Goal: Task Accomplishment & Management: Complete application form

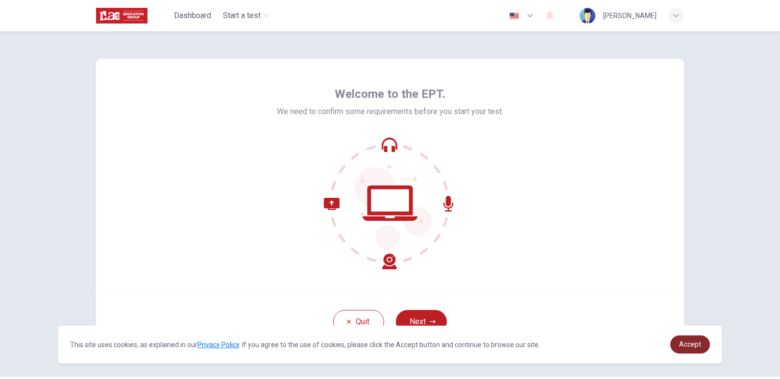
click at [702, 352] on link "Accept" at bounding box center [691, 345] width 40 height 18
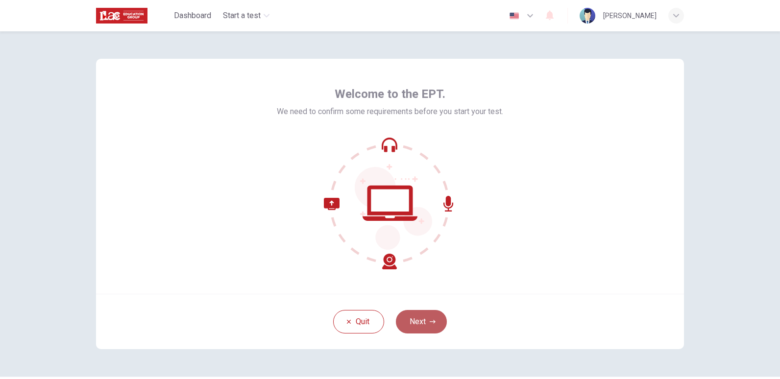
click at [433, 322] on icon "button" at bounding box center [433, 322] width 6 height 6
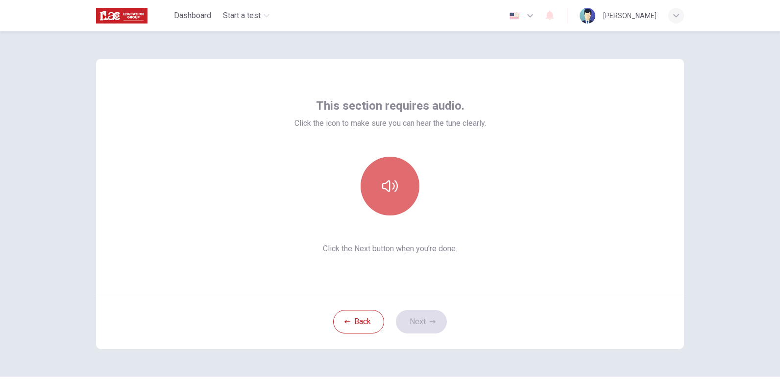
click at [386, 178] on button "button" at bounding box center [390, 186] width 59 height 59
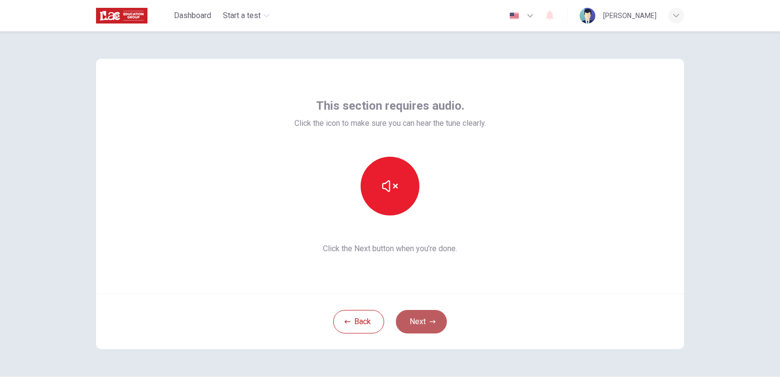
click at [426, 317] on button "Next" at bounding box center [421, 322] width 51 height 24
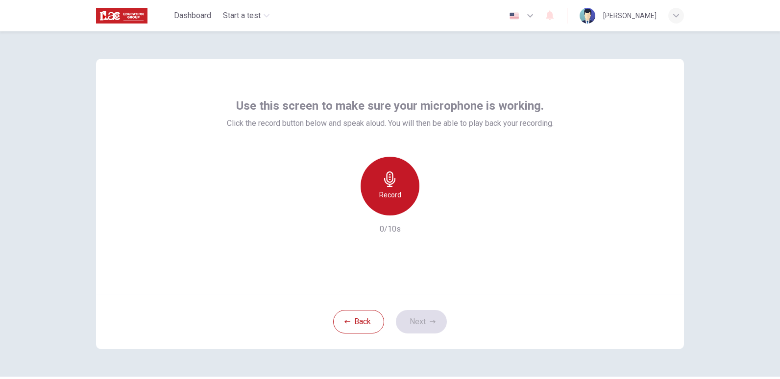
click at [382, 191] on h6 "Record" at bounding box center [390, 195] width 22 height 12
click at [406, 181] on div "Stop" at bounding box center [390, 186] width 59 height 59
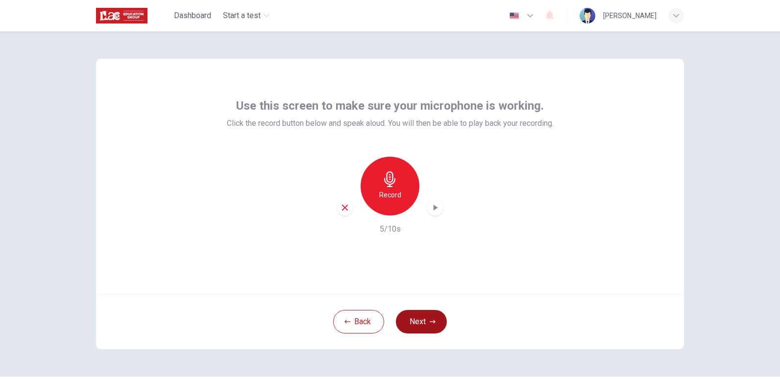
click at [420, 325] on button "Next" at bounding box center [421, 322] width 51 height 24
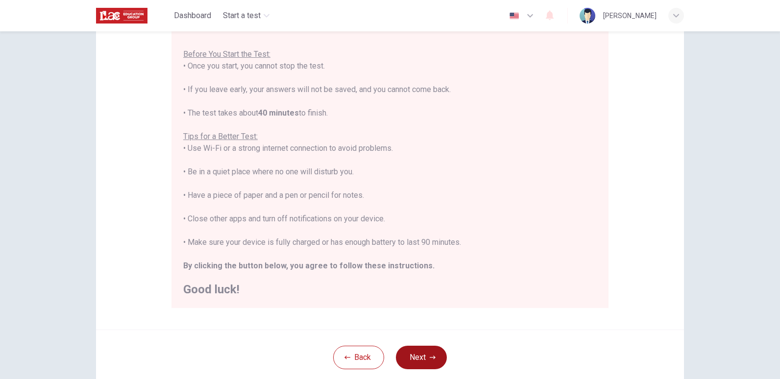
scroll to position [101, 0]
click at [417, 362] on button "Next" at bounding box center [421, 359] width 51 height 24
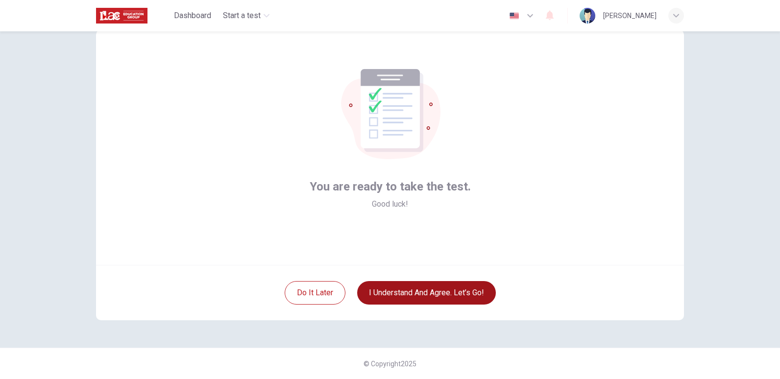
click at [425, 289] on button "I understand and agree. Let’s go!" at bounding box center [426, 293] width 139 height 24
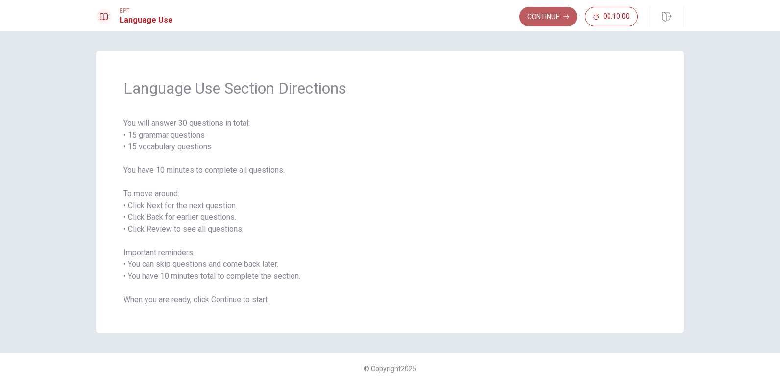
click at [547, 8] on button "Continue" at bounding box center [549, 17] width 58 height 20
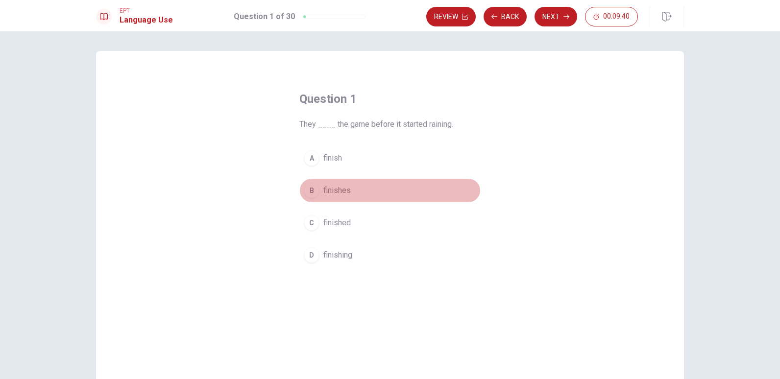
click at [334, 184] on button "B finishes" at bounding box center [390, 190] width 181 height 25
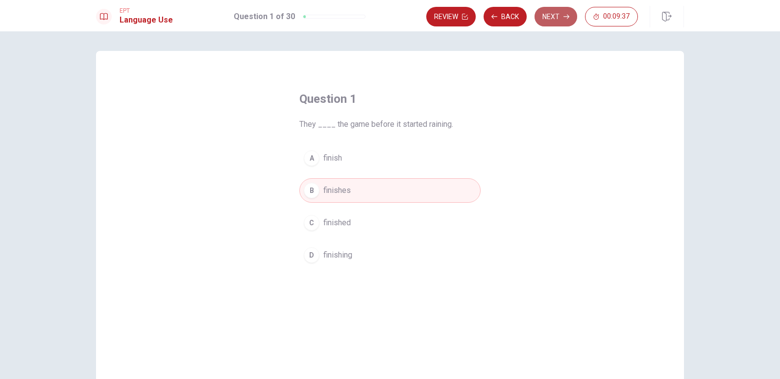
click at [551, 21] on button "Next" at bounding box center [556, 17] width 43 height 20
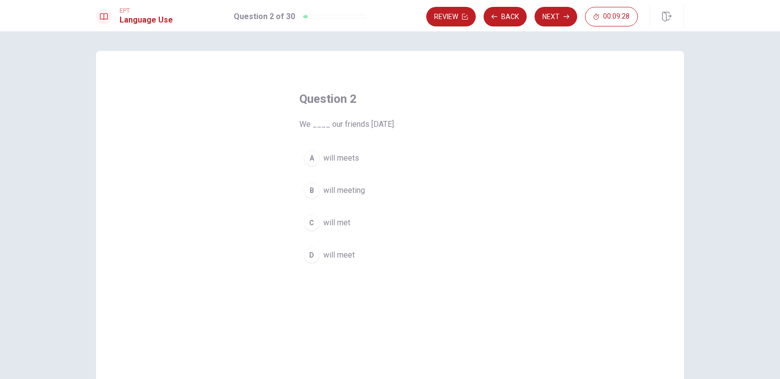
click at [352, 255] on span "will meet" at bounding box center [339, 256] width 31 height 12
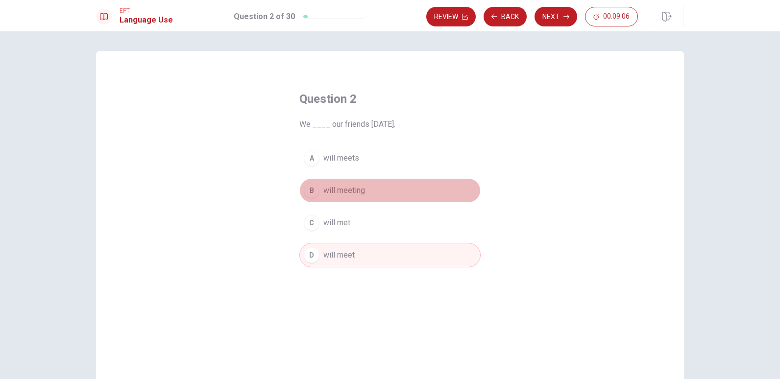
click at [366, 195] on button "B will meeting" at bounding box center [390, 190] width 181 height 25
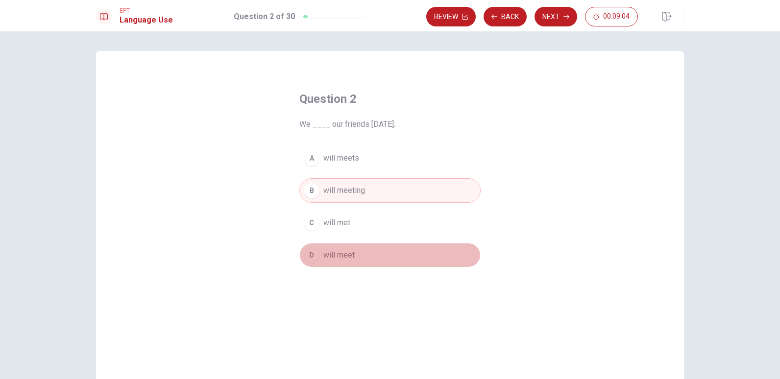
click at [351, 251] on span "will meet" at bounding box center [339, 256] width 31 height 12
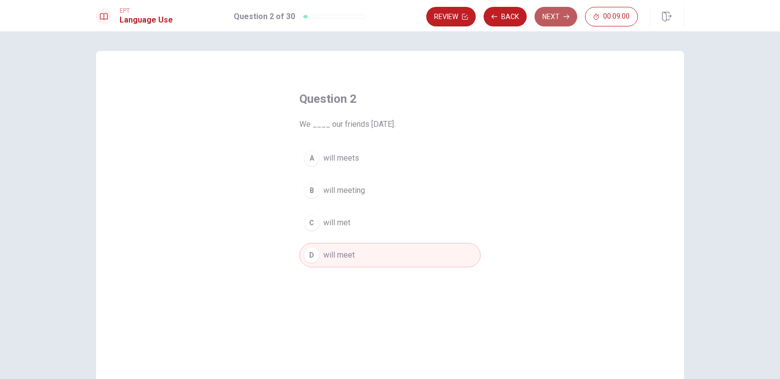
click at [566, 8] on button "Next" at bounding box center [556, 17] width 43 height 20
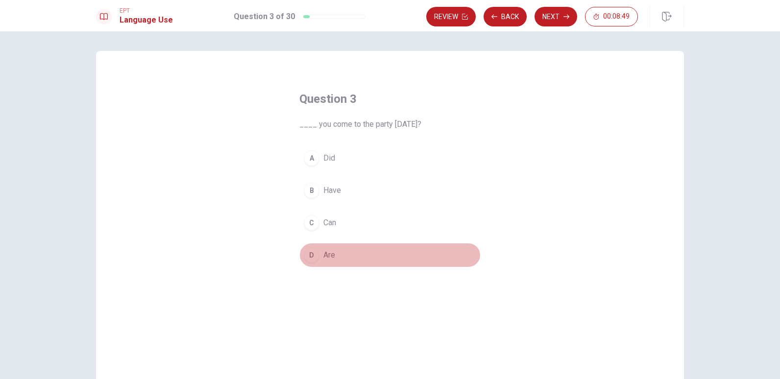
click at [306, 255] on div "D" at bounding box center [312, 256] width 16 height 16
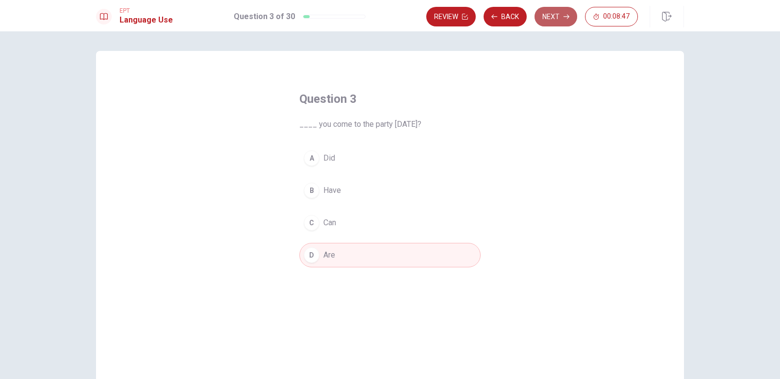
click at [550, 19] on button "Next" at bounding box center [556, 17] width 43 height 20
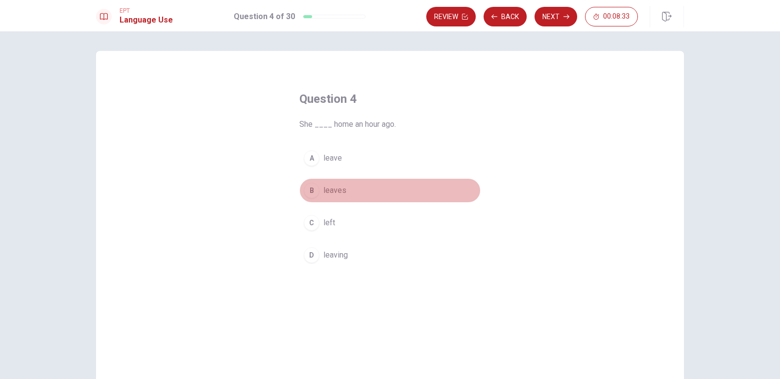
click at [316, 193] on div "B" at bounding box center [312, 191] width 16 height 16
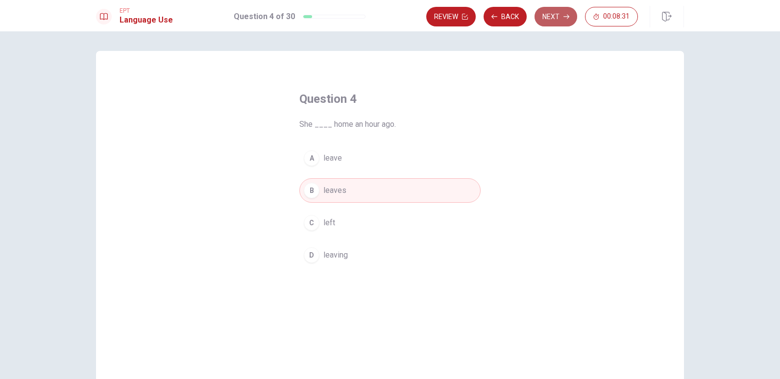
click at [549, 21] on button "Next" at bounding box center [556, 17] width 43 height 20
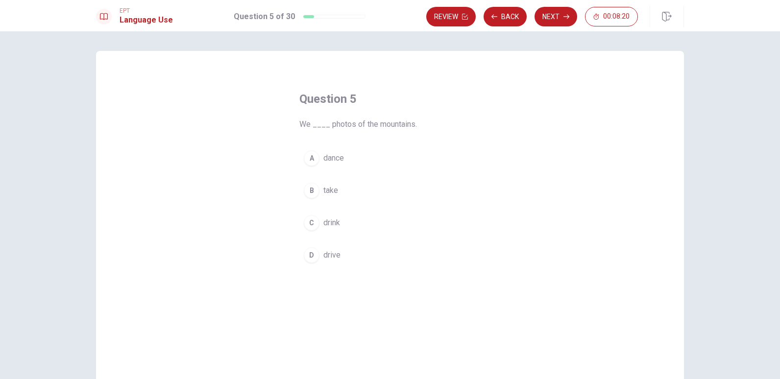
click at [326, 192] on span "take" at bounding box center [331, 191] width 15 height 12
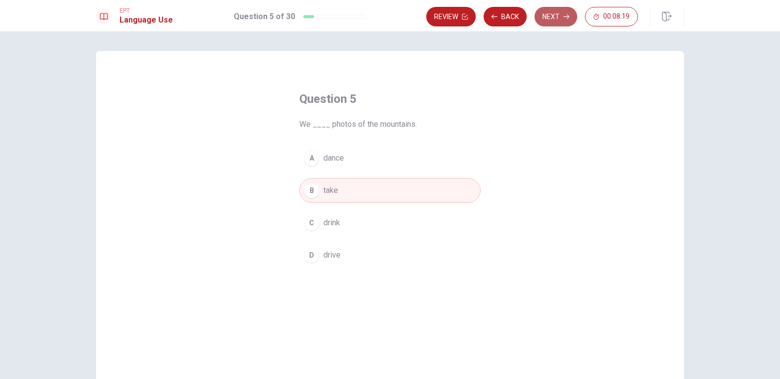
click at [557, 16] on button "Next" at bounding box center [556, 17] width 43 height 20
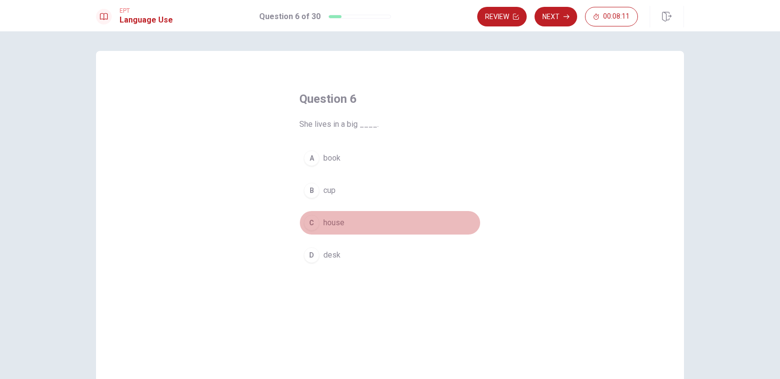
click at [310, 225] on div "C" at bounding box center [312, 223] width 16 height 16
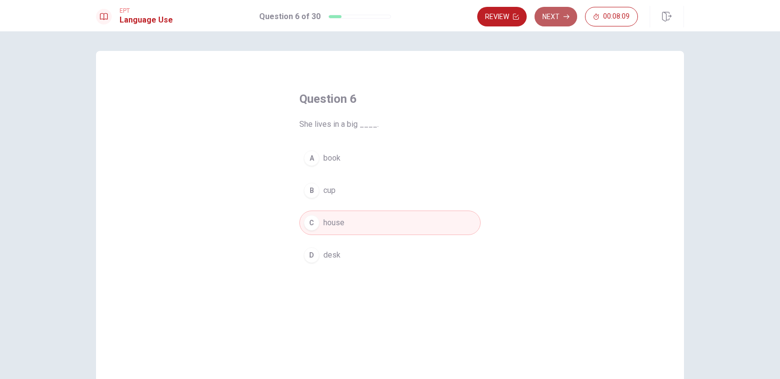
click at [569, 16] on icon "button" at bounding box center [567, 17] width 6 height 6
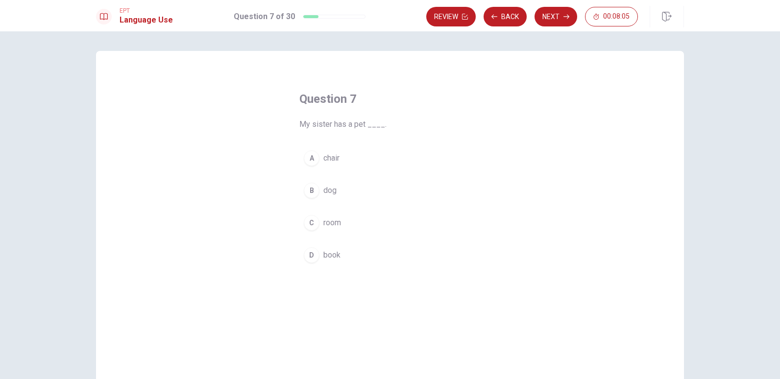
click at [319, 192] on button "B dog" at bounding box center [390, 190] width 181 height 25
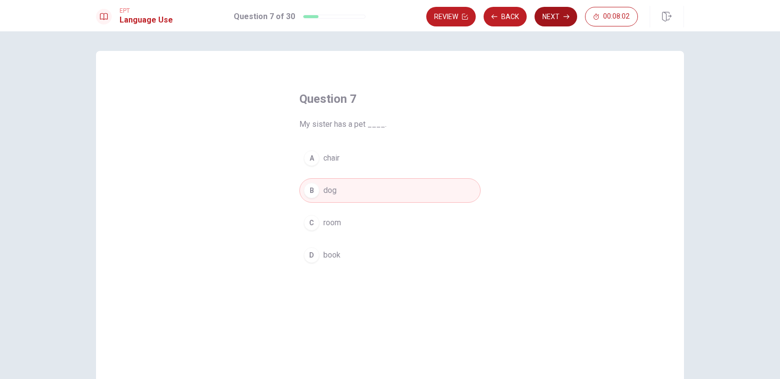
click at [554, 16] on button "Next" at bounding box center [556, 17] width 43 height 20
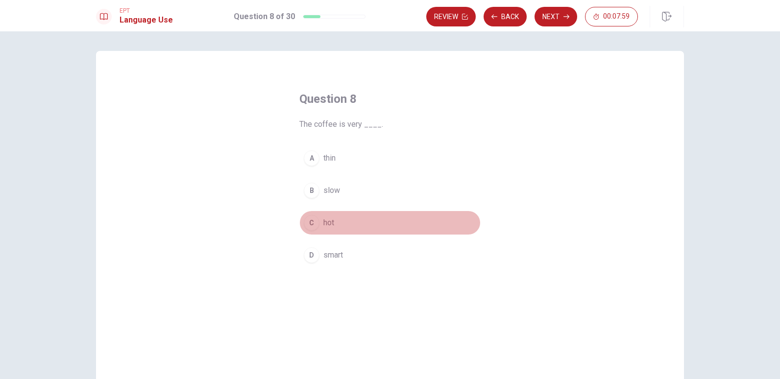
click at [311, 225] on div "C" at bounding box center [312, 223] width 16 height 16
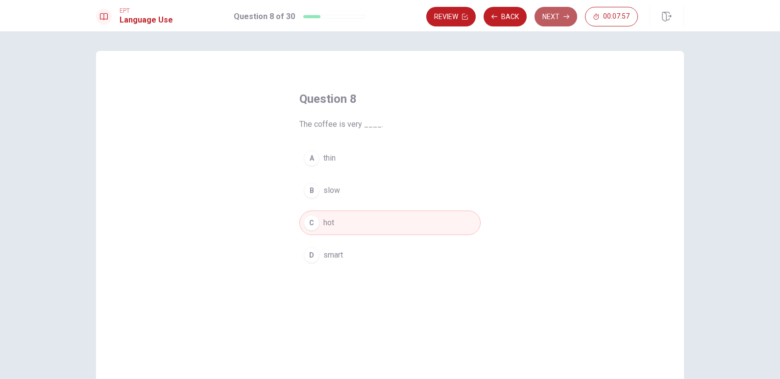
click at [566, 15] on icon "button" at bounding box center [567, 17] width 6 height 6
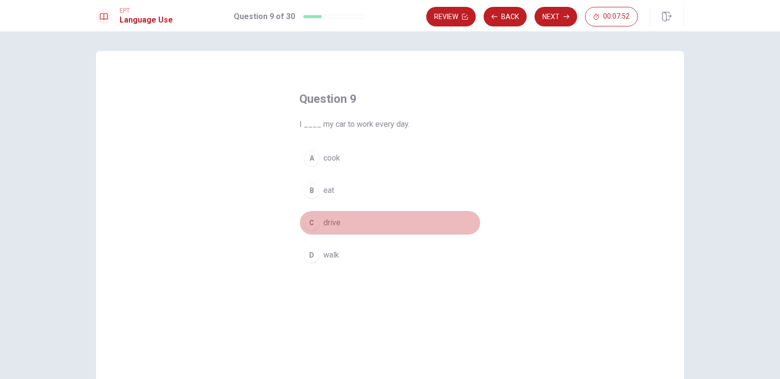
click at [325, 223] on span "drive" at bounding box center [332, 223] width 17 height 12
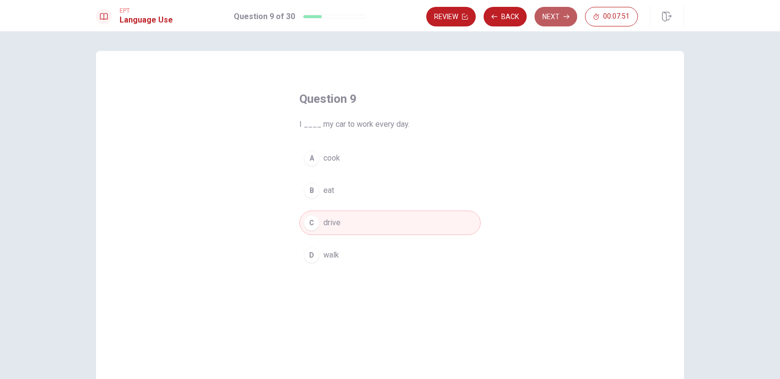
click at [561, 21] on button "Next" at bounding box center [556, 17] width 43 height 20
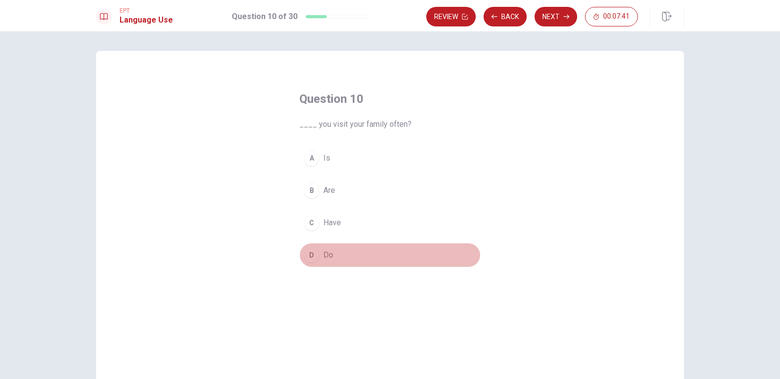
click at [319, 254] on button "D Do" at bounding box center [390, 255] width 181 height 25
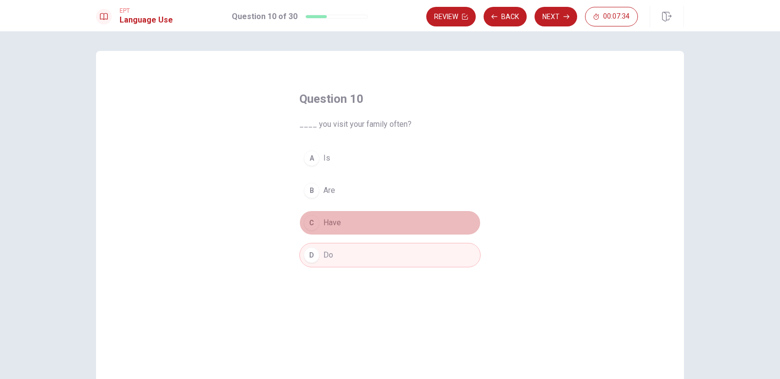
click at [322, 217] on button "C Have" at bounding box center [390, 223] width 181 height 25
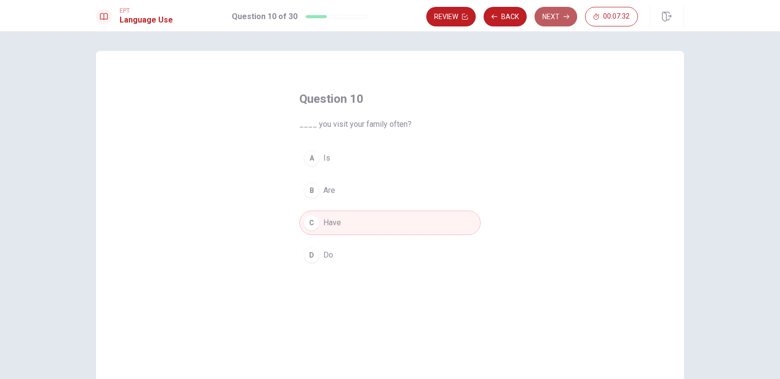
click at [544, 13] on button "Next" at bounding box center [556, 17] width 43 height 20
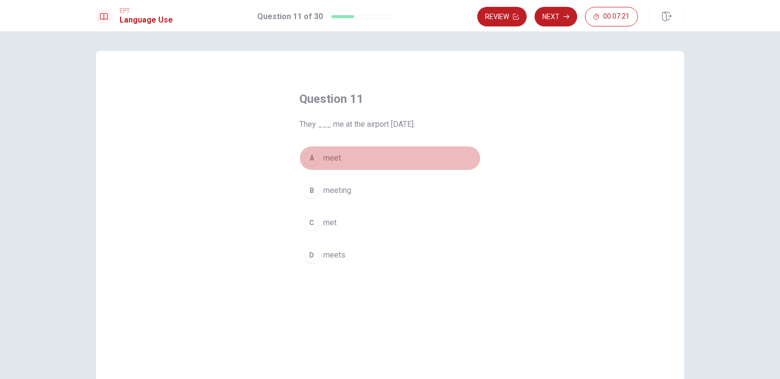
click at [331, 159] on span "meet" at bounding box center [333, 158] width 18 height 12
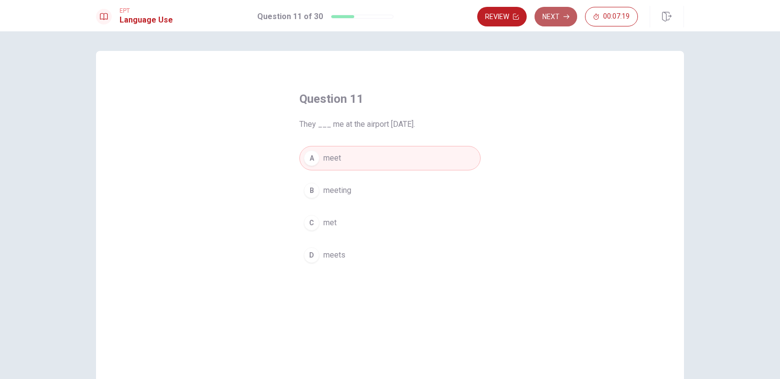
click at [559, 25] on button "Next" at bounding box center [556, 17] width 43 height 20
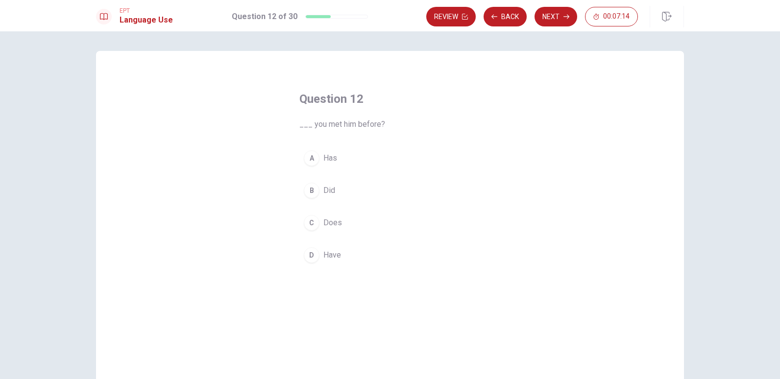
click at [328, 194] on span "Did" at bounding box center [330, 191] width 12 height 12
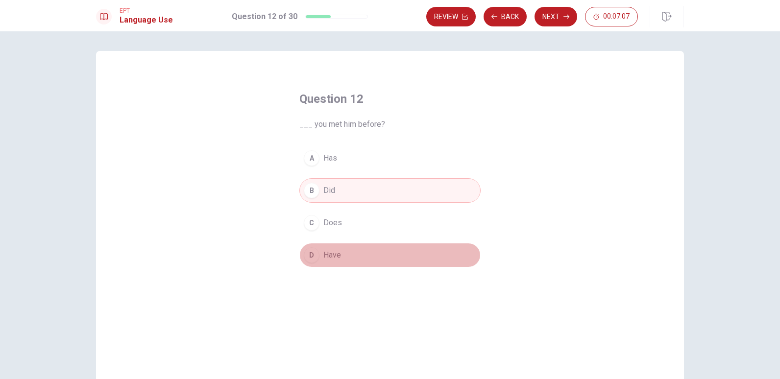
click at [341, 255] on button "D Have" at bounding box center [390, 255] width 181 height 25
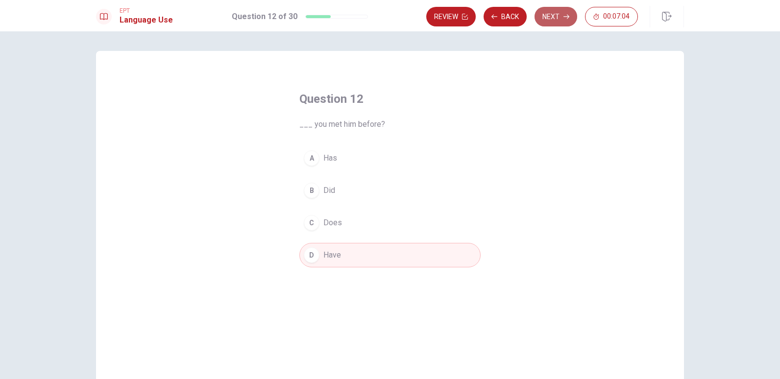
click at [559, 20] on button "Next" at bounding box center [556, 17] width 43 height 20
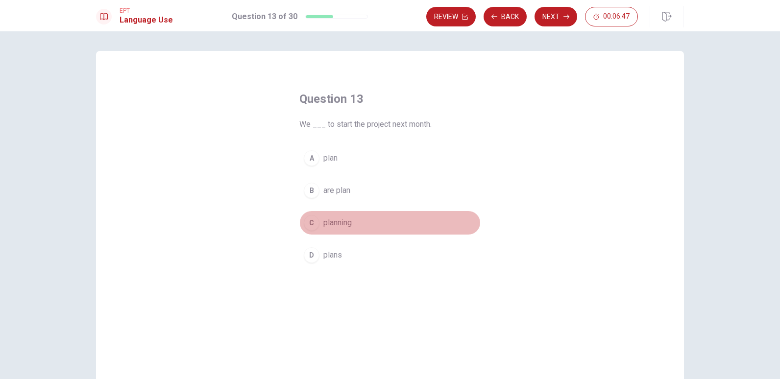
click at [334, 226] on span "planning" at bounding box center [338, 223] width 28 height 12
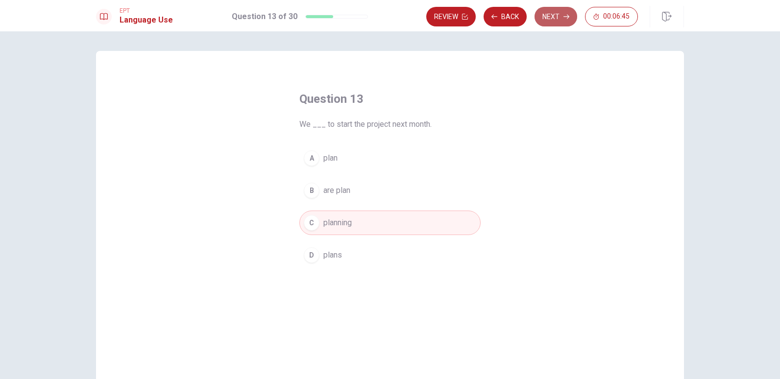
click at [549, 25] on button "Next" at bounding box center [556, 17] width 43 height 20
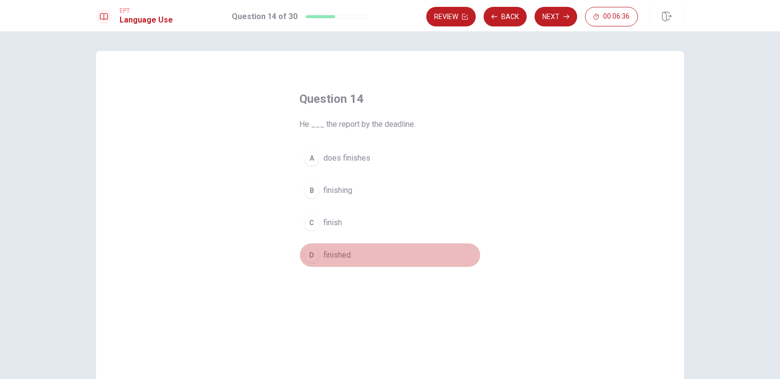
click at [339, 258] on span "finished" at bounding box center [337, 256] width 27 height 12
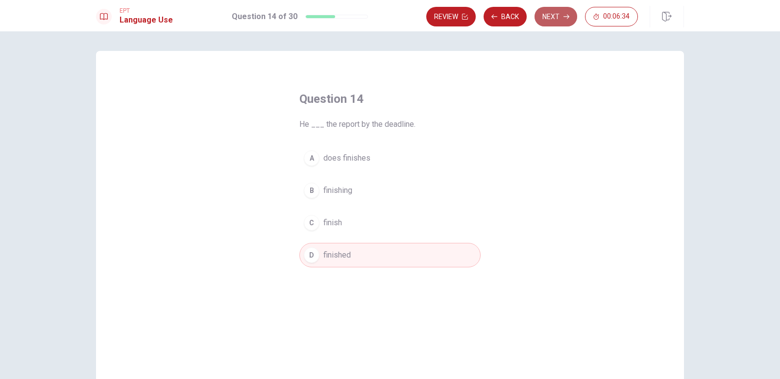
click at [549, 17] on button "Next" at bounding box center [556, 17] width 43 height 20
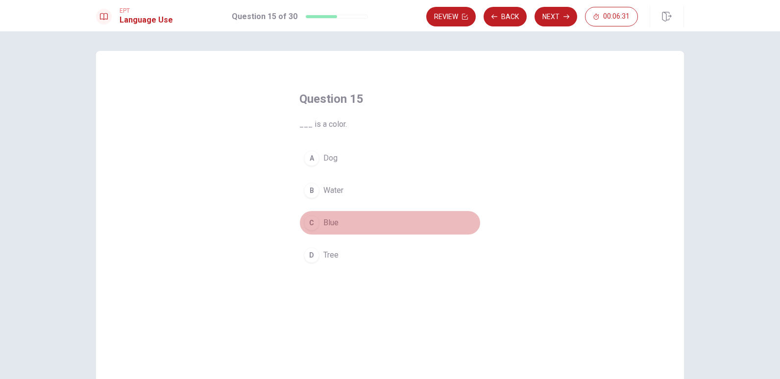
click at [314, 219] on div "C" at bounding box center [312, 223] width 16 height 16
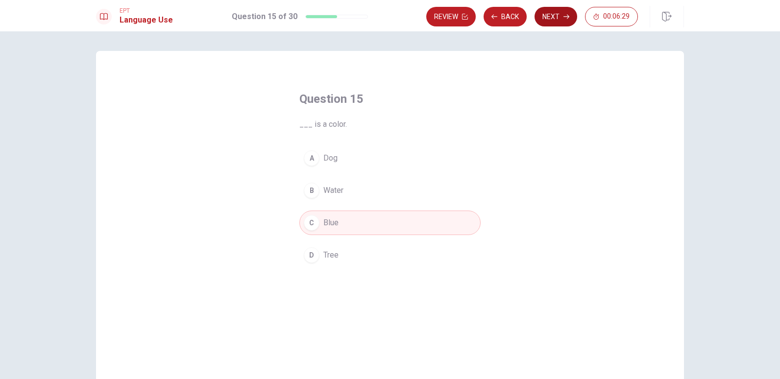
click at [551, 21] on button "Next" at bounding box center [556, 17] width 43 height 20
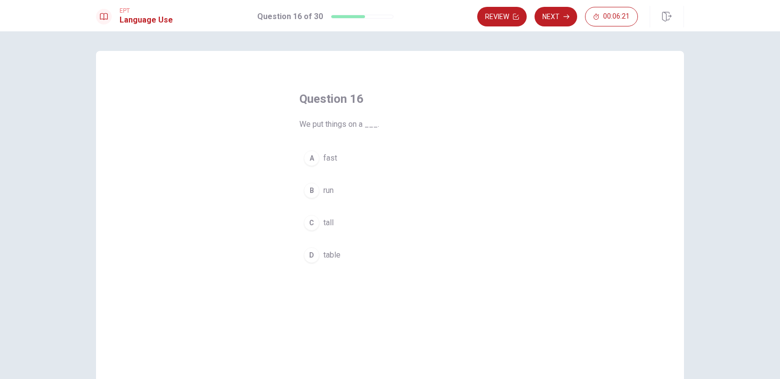
click at [324, 255] on span "table" at bounding box center [332, 256] width 17 height 12
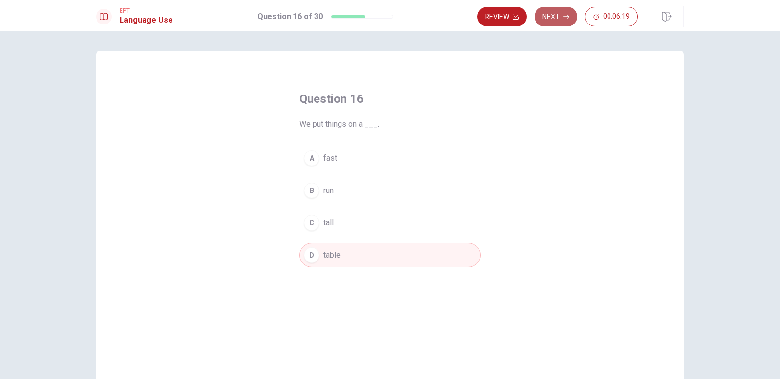
click at [553, 22] on button "Next" at bounding box center [556, 17] width 43 height 20
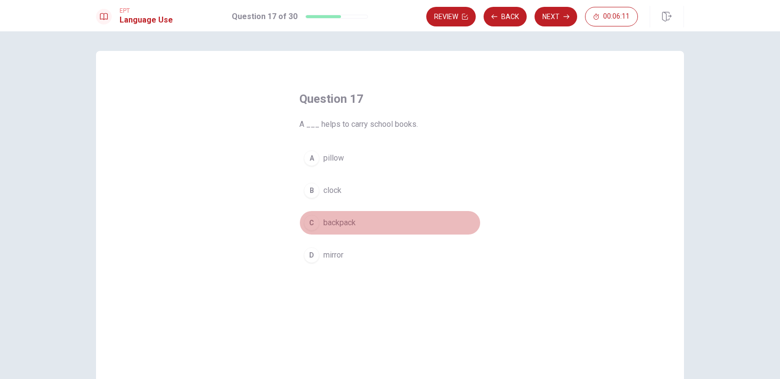
click at [336, 227] on span "backpack" at bounding box center [340, 223] width 32 height 12
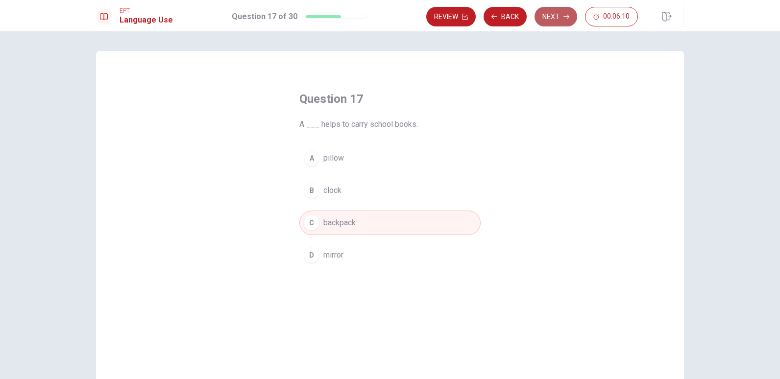
click at [547, 19] on button "Next" at bounding box center [556, 17] width 43 height 20
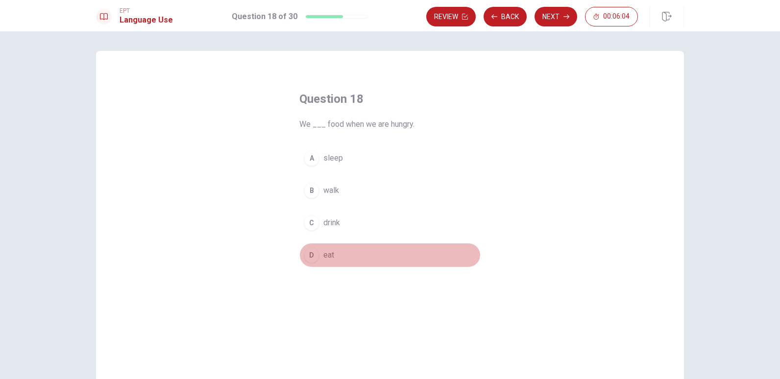
click at [314, 253] on div "D" at bounding box center [312, 256] width 16 height 16
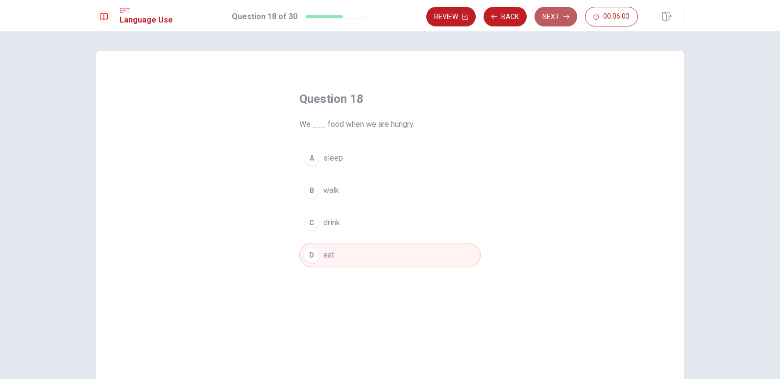
click at [564, 17] on icon "button" at bounding box center [567, 17] width 6 height 6
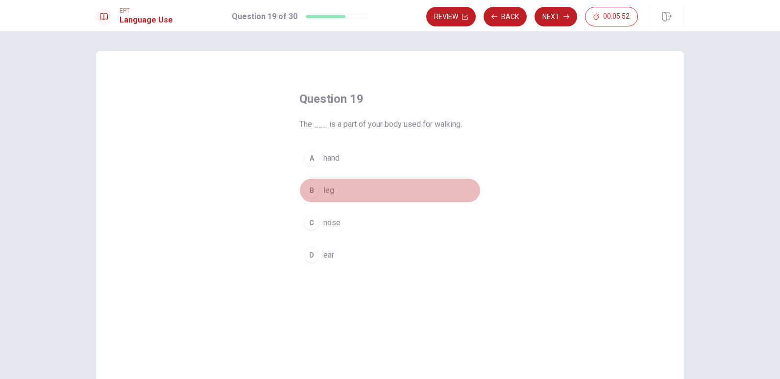
click at [319, 186] on button "B leg" at bounding box center [390, 190] width 181 height 25
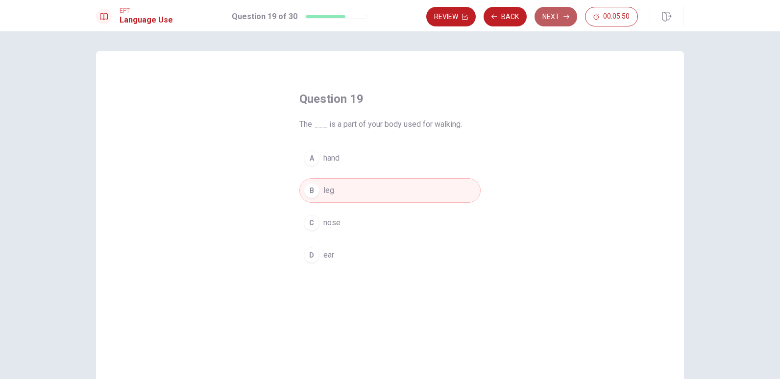
click at [555, 16] on button "Next" at bounding box center [556, 17] width 43 height 20
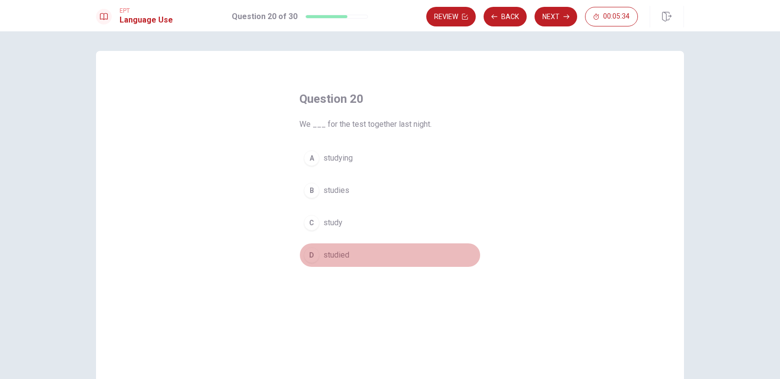
click at [343, 255] on span "studied" at bounding box center [337, 256] width 26 height 12
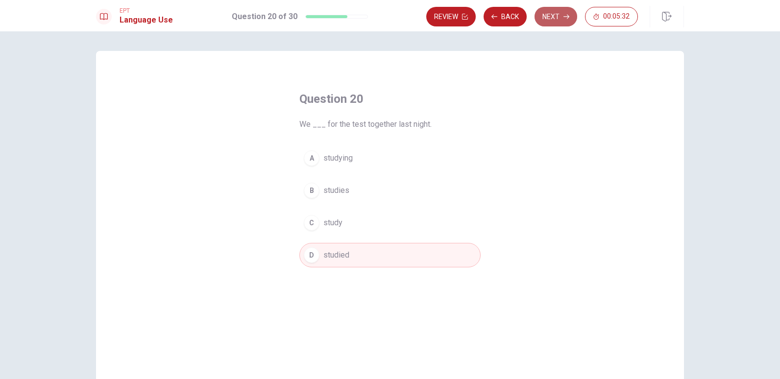
click at [545, 23] on button "Next" at bounding box center [556, 17] width 43 height 20
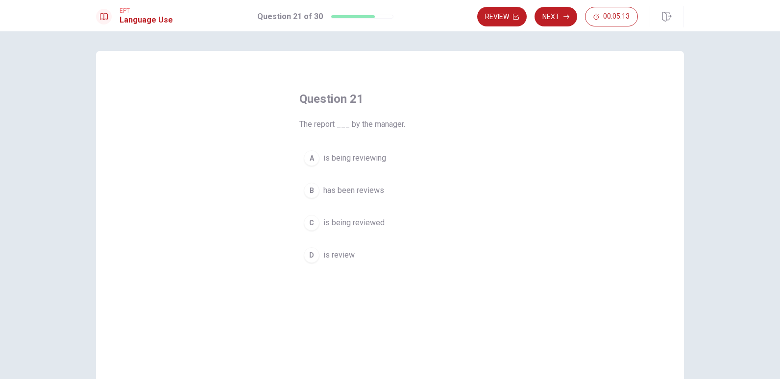
click at [360, 195] on span "has been reviews" at bounding box center [354, 191] width 61 height 12
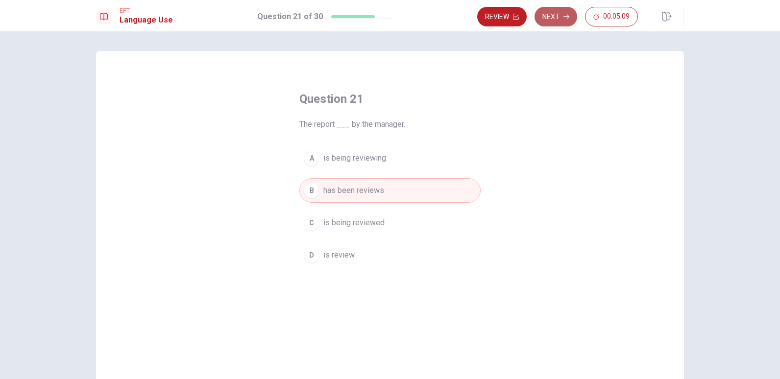
click at [564, 19] on icon "button" at bounding box center [567, 17] width 6 height 6
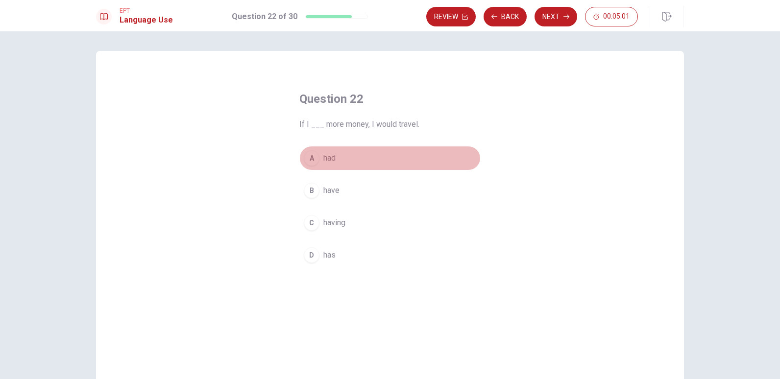
click at [333, 158] on span "had" at bounding box center [330, 158] width 12 height 12
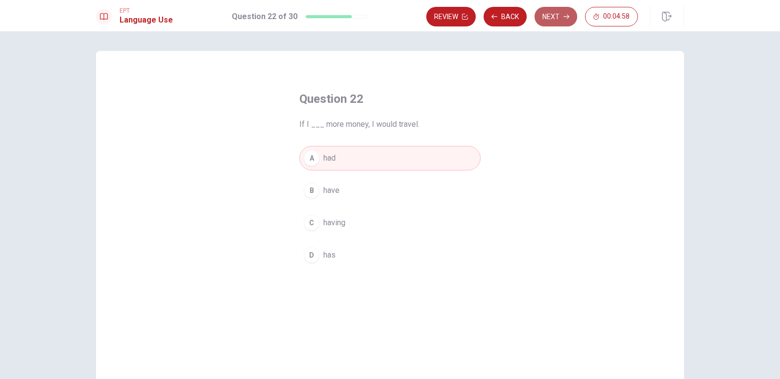
click at [559, 8] on button "Next" at bounding box center [556, 17] width 43 height 20
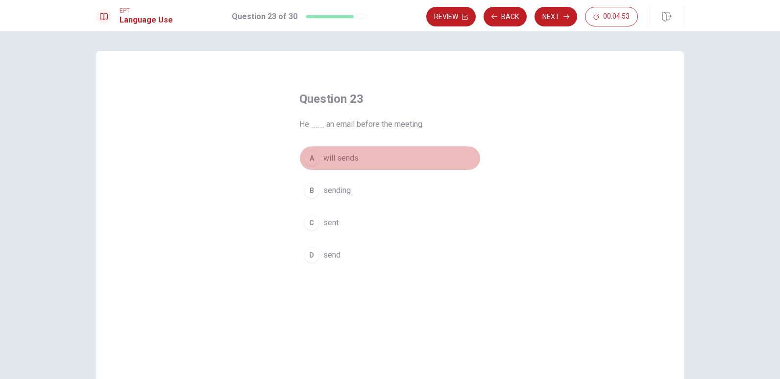
click at [341, 158] on span "will sends" at bounding box center [341, 158] width 35 height 12
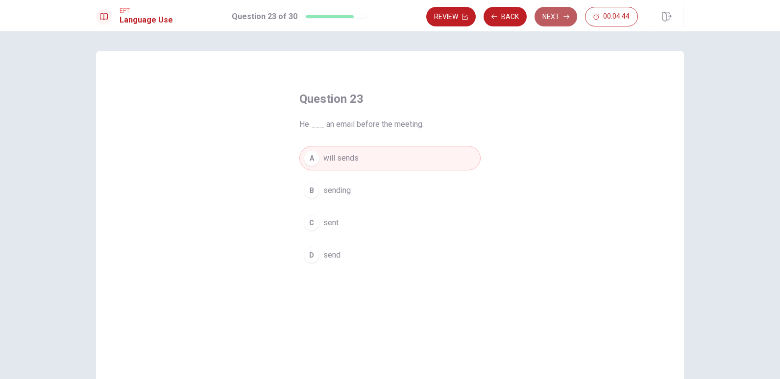
click at [550, 21] on button "Next" at bounding box center [556, 17] width 43 height 20
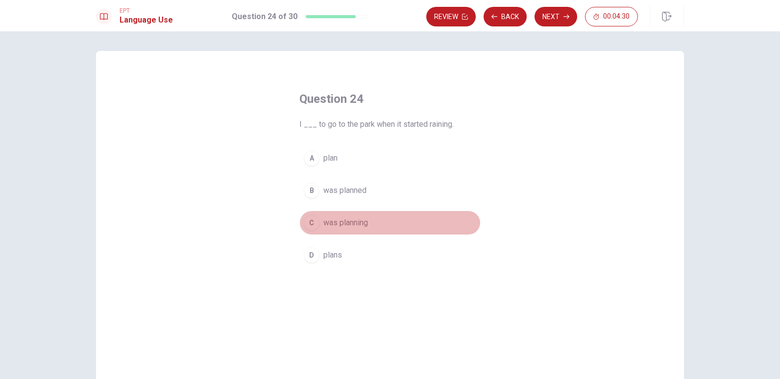
click at [335, 228] on span "was planning" at bounding box center [346, 223] width 45 height 12
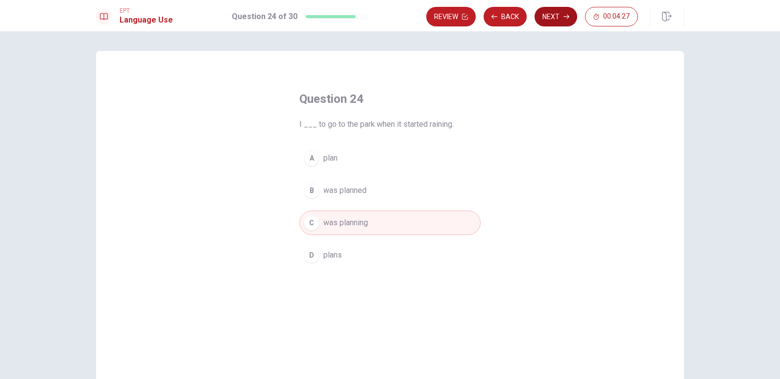
click at [565, 15] on icon "button" at bounding box center [567, 17] width 6 height 6
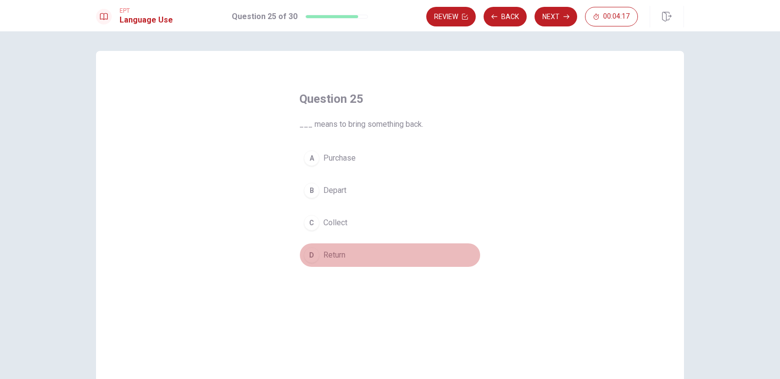
click at [336, 257] on span "Return" at bounding box center [335, 256] width 22 height 12
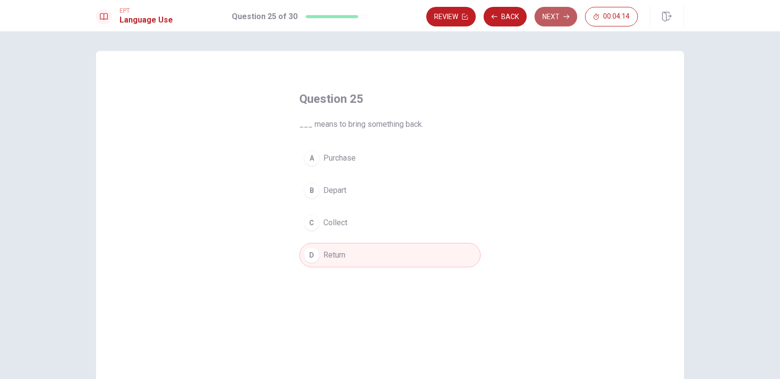
click at [552, 15] on button "Next" at bounding box center [556, 17] width 43 height 20
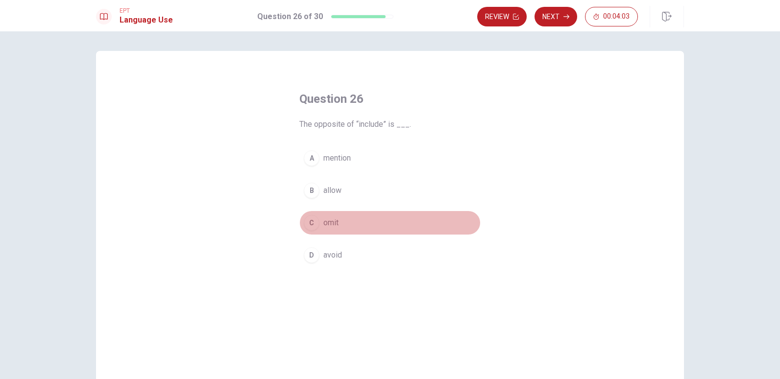
click at [336, 222] on span "omit" at bounding box center [331, 223] width 15 height 12
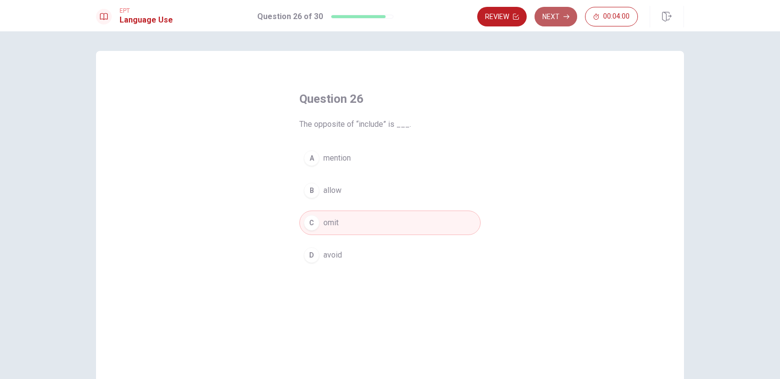
click at [561, 20] on button "Next" at bounding box center [556, 17] width 43 height 20
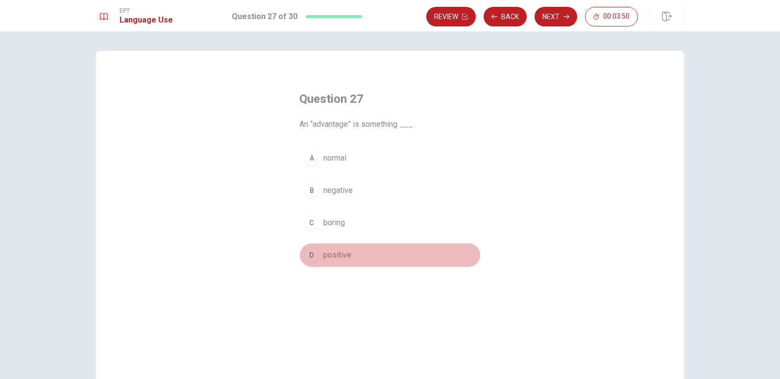
click at [336, 256] on span "positive" at bounding box center [338, 256] width 28 height 12
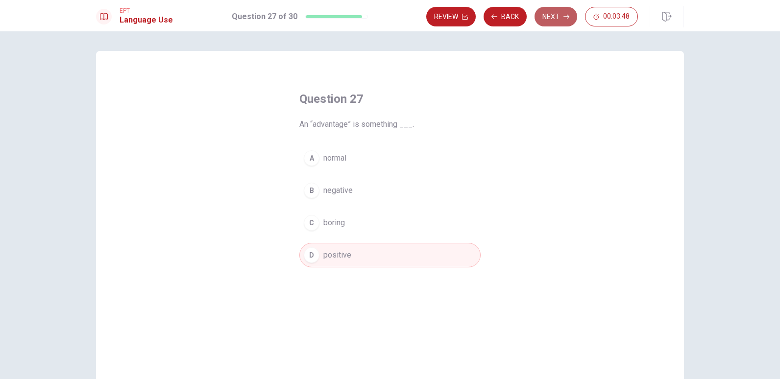
click at [556, 18] on button "Next" at bounding box center [556, 17] width 43 height 20
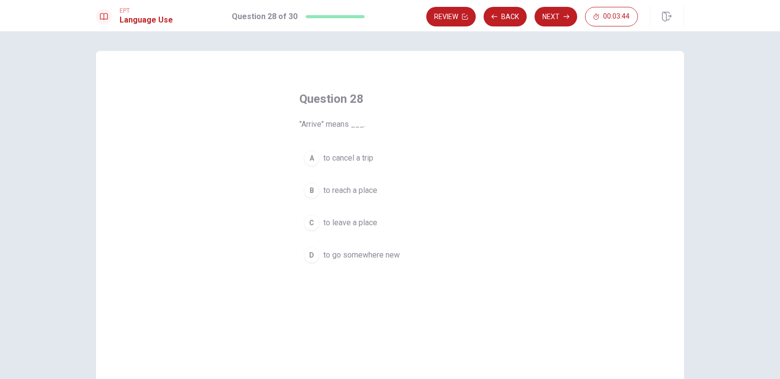
click at [366, 188] on span "to reach a place" at bounding box center [351, 191] width 54 height 12
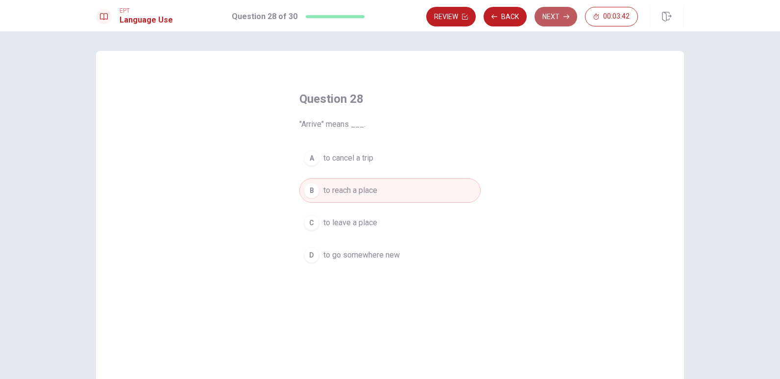
click at [553, 20] on button "Next" at bounding box center [556, 17] width 43 height 20
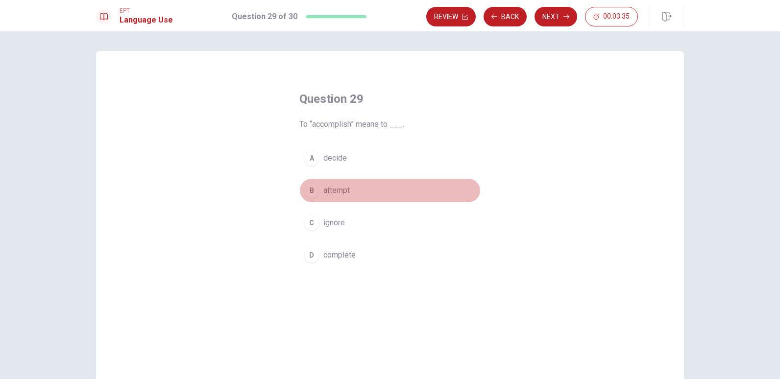
click at [341, 191] on span "attempt" at bounding box center [337, 191] width 26 height 12
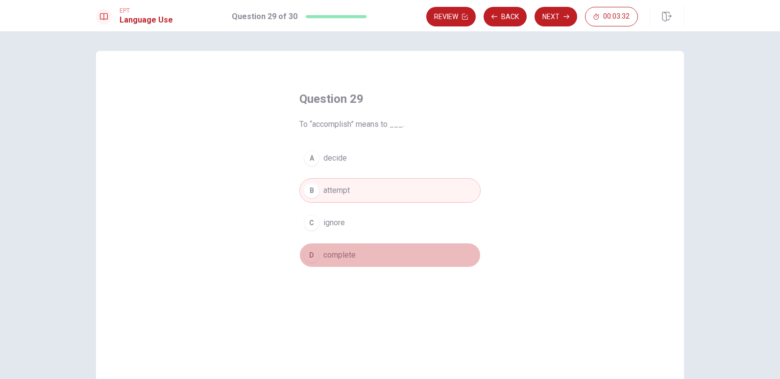
click at [342, 252] on span "complete" at bounding box center [340, 256] width 32 height 12
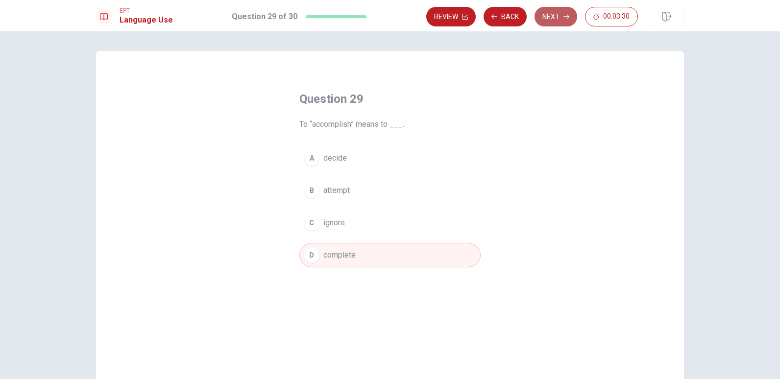
click at [545, 24] on button "Next" at bounding box center [556, 17] width 43 height 20
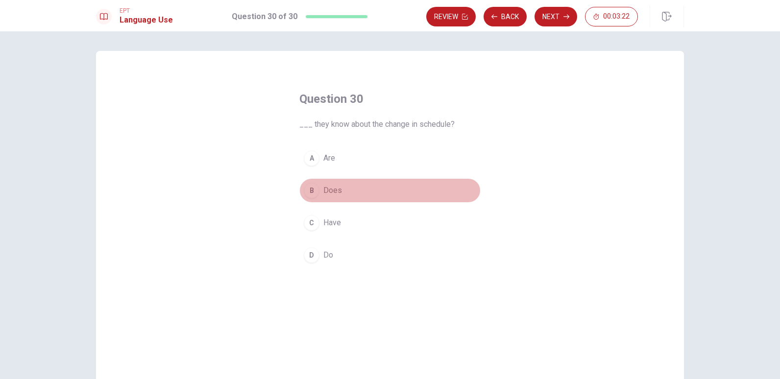
click at [341, 191] on button "B Does" at bounding box center [390, 190] width 181 height 25
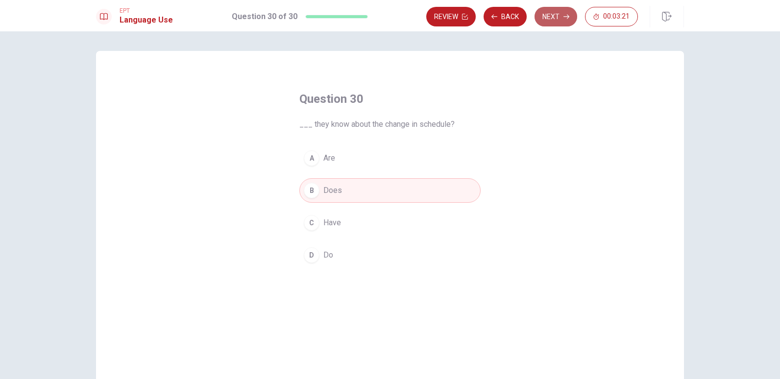
click at [547, 19] on button "Next" at bounding box center [556, 17] width 43 height 20
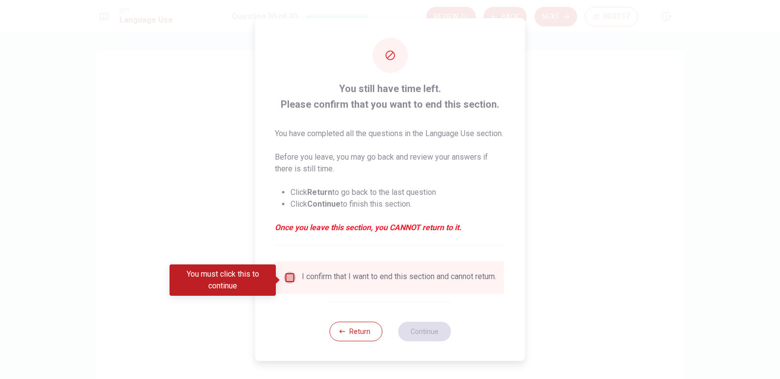
click at [287, 284] on input "You must click this to continue" at bounding box center [290, 278] width 12 height 12
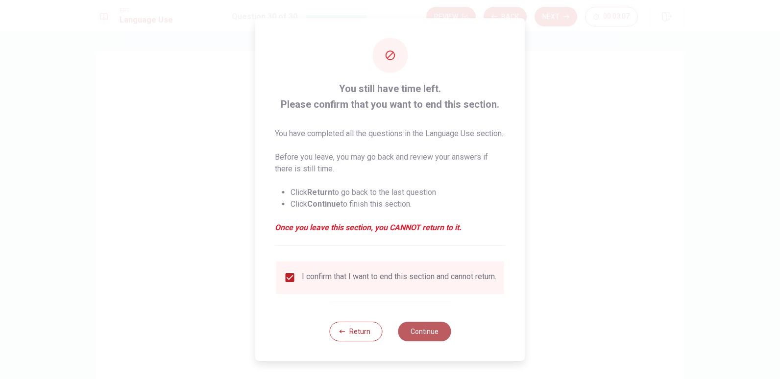
click at [428, 336] on button "Continue" at bounding box center [424, 332] width 53 height 20
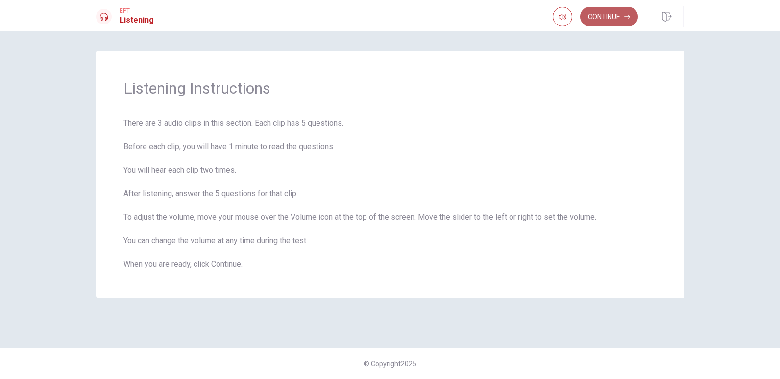
click at [588, 17] on button "Continue" at bounding box center [609, 17] width 58 height 20
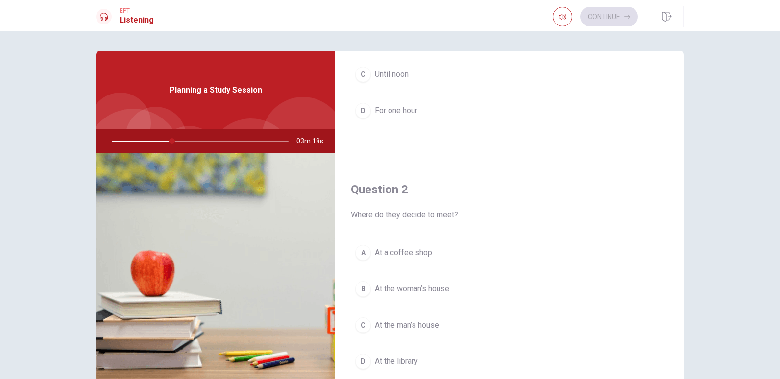
scroll to position [213, 0]
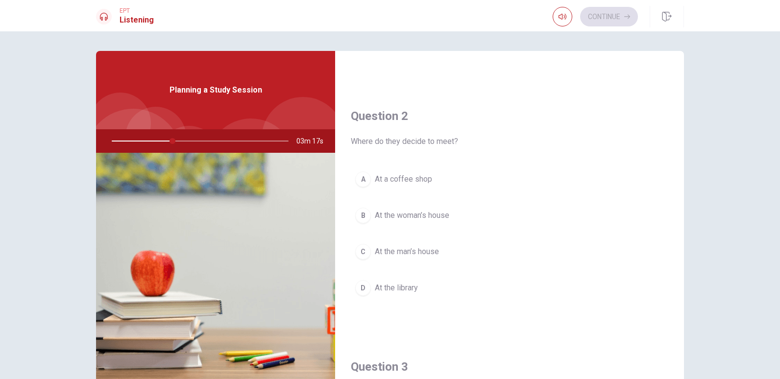
click at [398, 292] on span "At the library" at bounding box center [396, 288] width 43 height 12
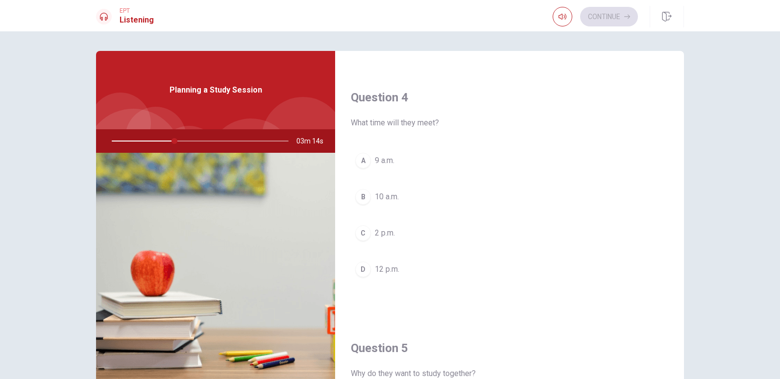
scroll to position [734, 0]
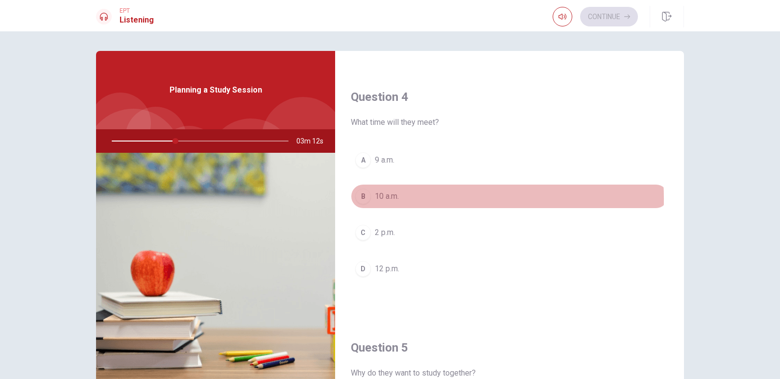
click at [399, 199] on button "B 10 a.m." at bounding box center [510, 196] width 318 height 25
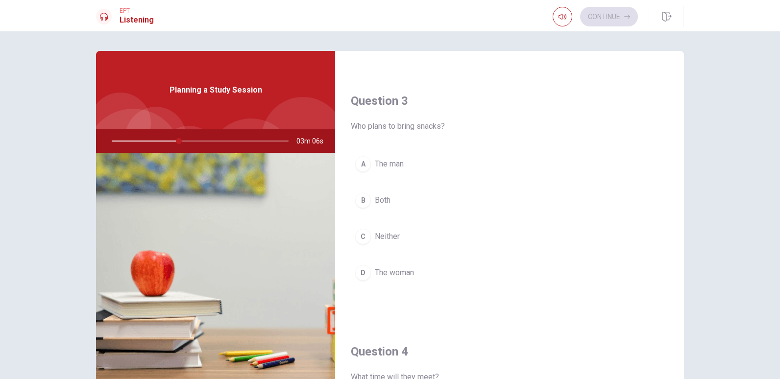
scroll to position [478, 0]
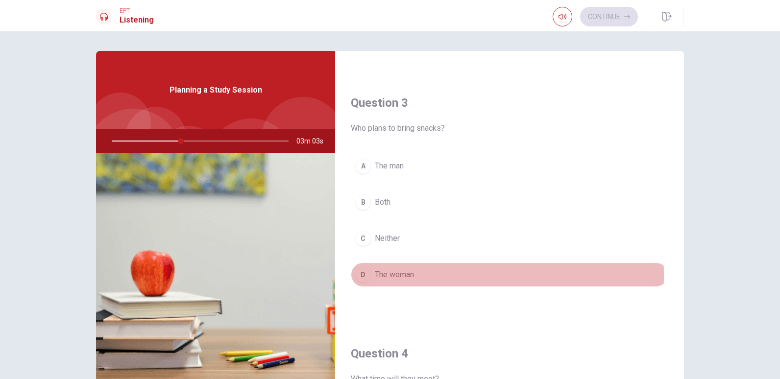
click at [380, 275] on span "The woman" at bounding box center [394, 275] width 39 height 12
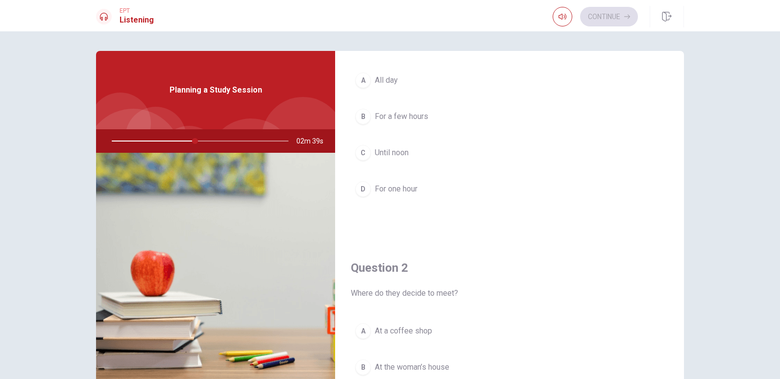
scroll to position [63, 0]
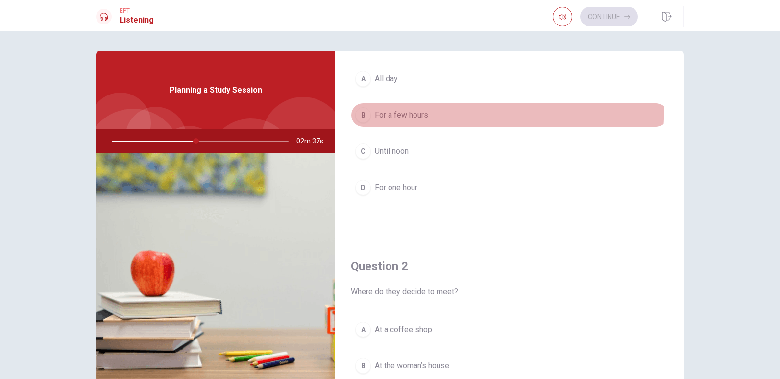
click at [407, 105] on button "B For a few hours" at bounding box center [510, 115] width 318 height 25
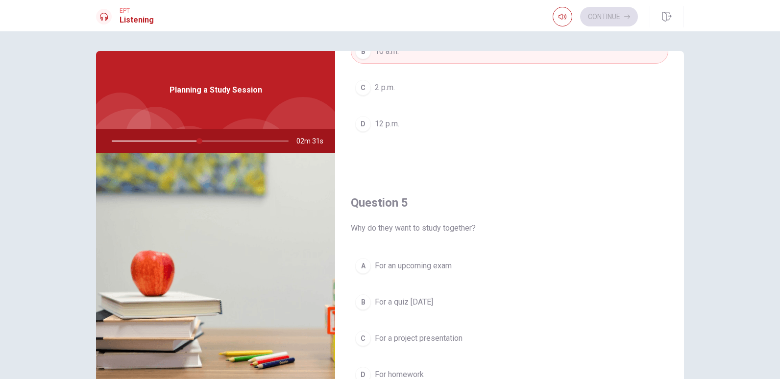
scroll to position [914, 0]
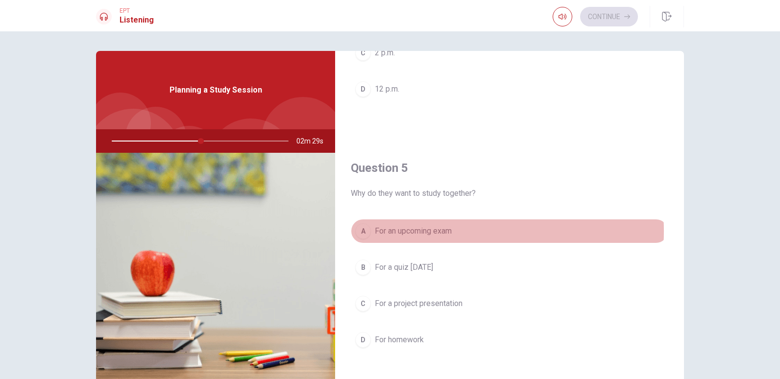
click at [439, 231] on span "For an upcoming exam" at bounding box center [413, 232] width 77 height 12
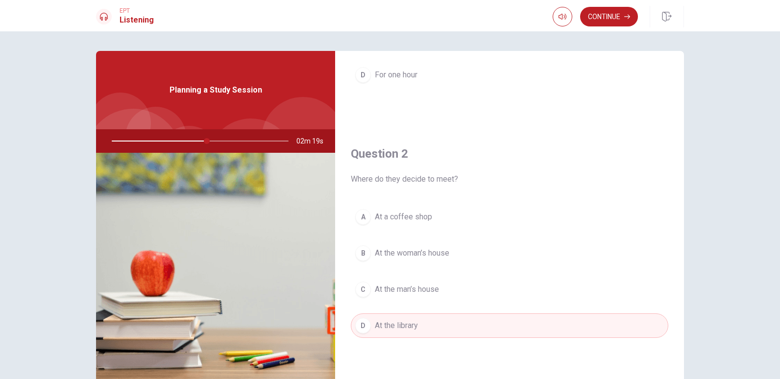
scroll to position [176, 0]
click at [617, 10] on button "Continue" at bounding box center [609, 17] width 58 height 20
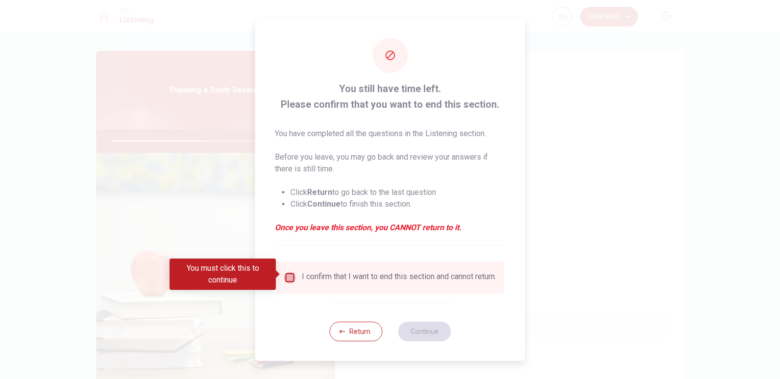
click at [294, 272] on input "You must click this to continue" at bounding box center [290, 278] width 12 height 12
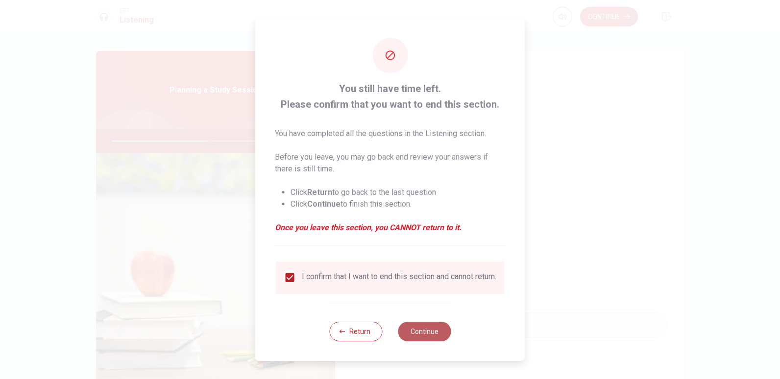
click at [431, 329] on button "Continue" at bounding box center [424, 332] width 53 height 20
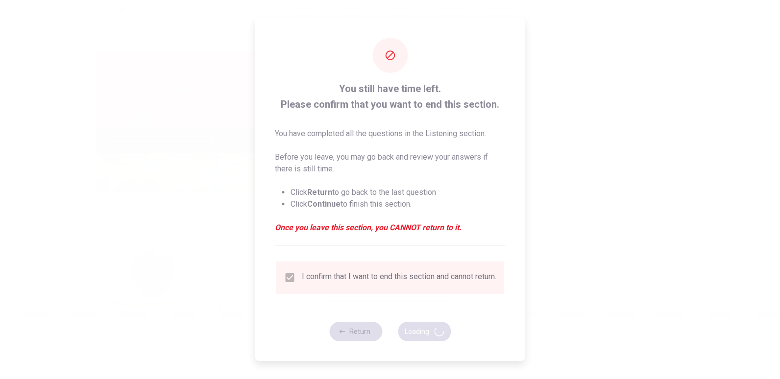
type input "57"
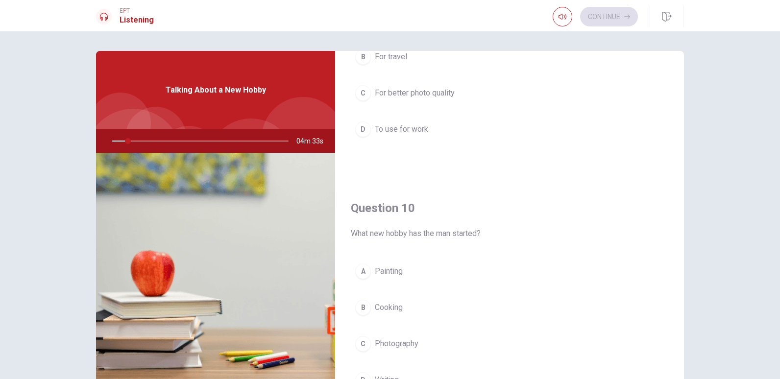
scroll to position [914, 0]
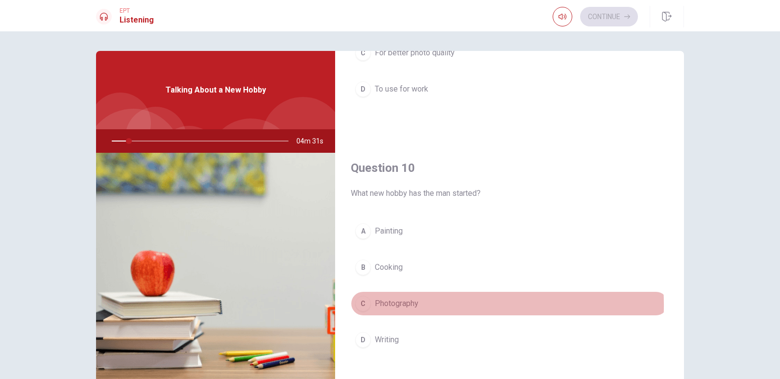
click at [415, 305] on span "Photography" at bounding box center [397, 304] width 44 height 12
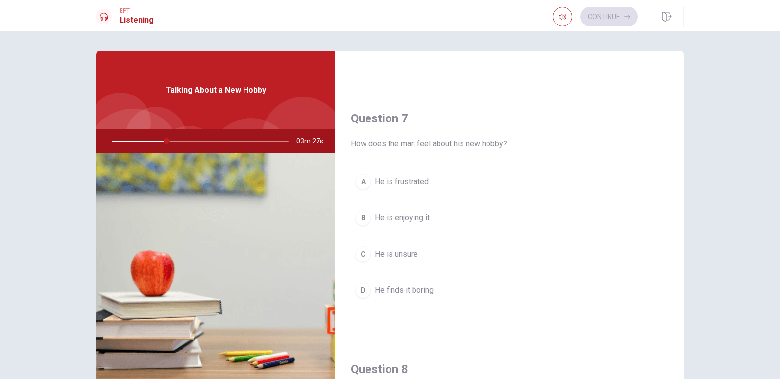
scroll to position [211, 0]
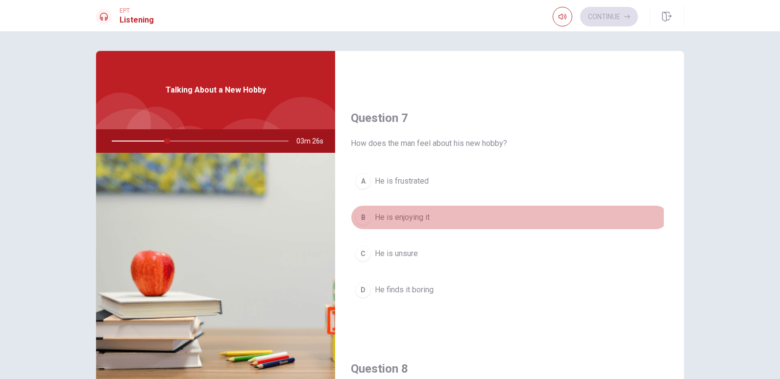
click at [410, 217] on span "He is enjoying it" at bounding box center [402, 218] width 55 height 12
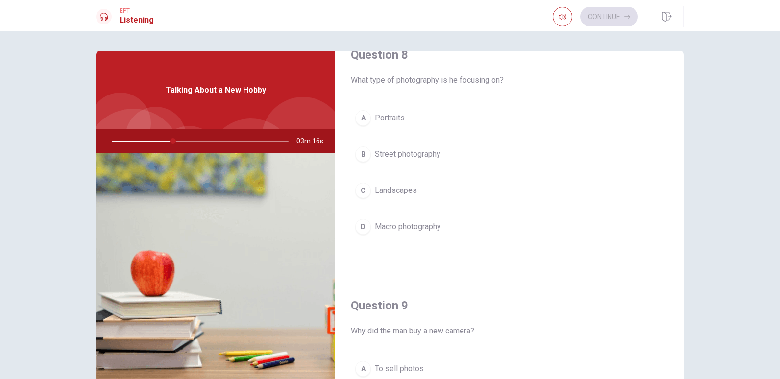
scroll to position [524, 0]
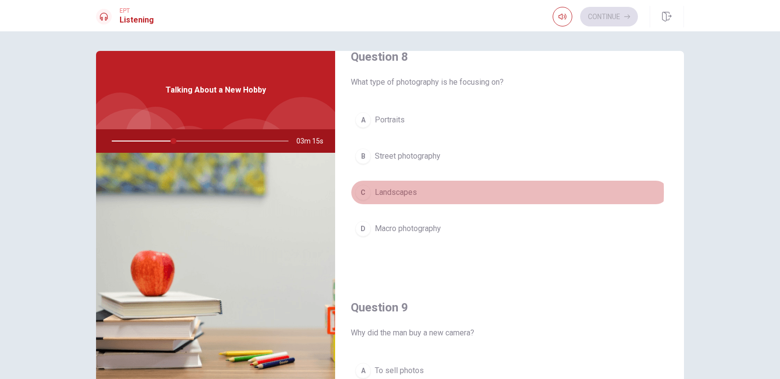
click at [453, 192] on button "C Landscapes" at bounding box center [510, 192] width 318 height 25
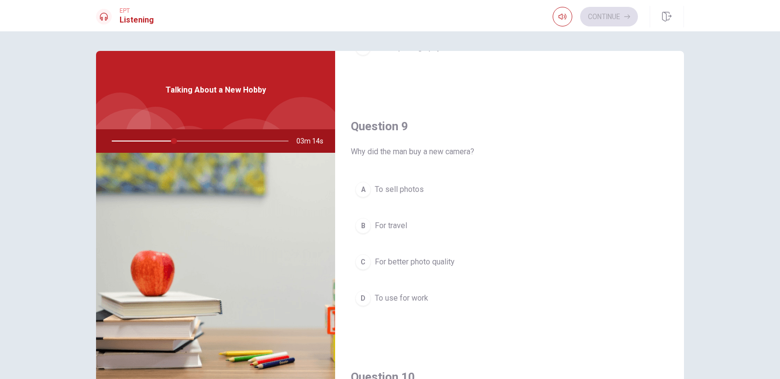
scroll to position [709, 0]
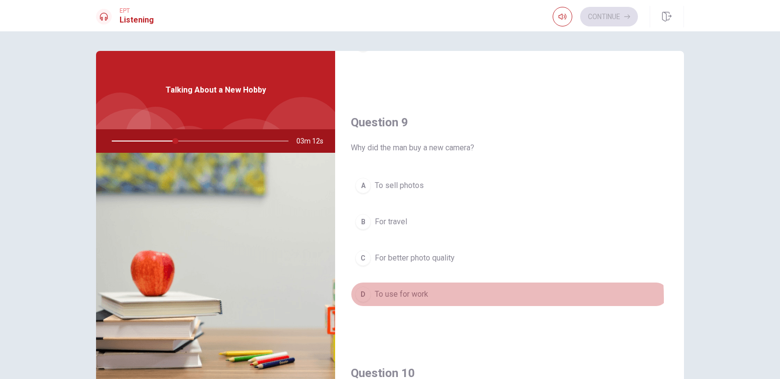
drag, startPoint x: 414, startPoint y: 299, endPoint x: 424, endPoint y: 250, distance: 50.5
click at [424, 250] on div "A To sell photos B For travel C For better photo quality D To use for work" at bounding box center [510, 250] width 318 height 153
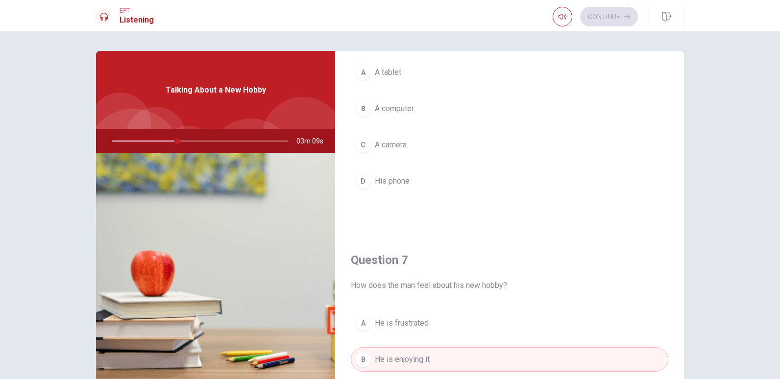
scroll to position [0, 0]
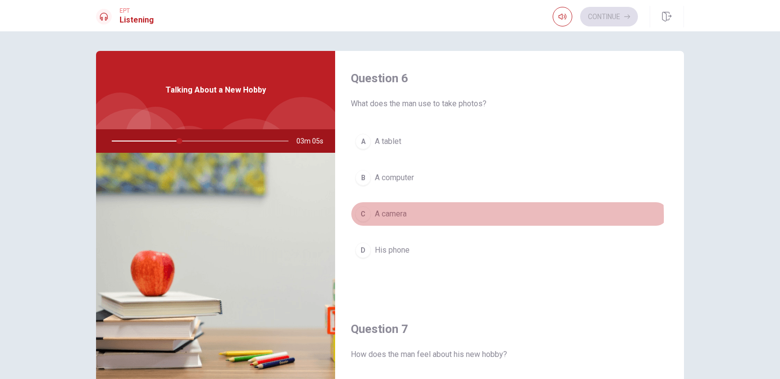
click at [422, 217] on button "C A camera" at bounding box center [510, 214] width 318 height 25
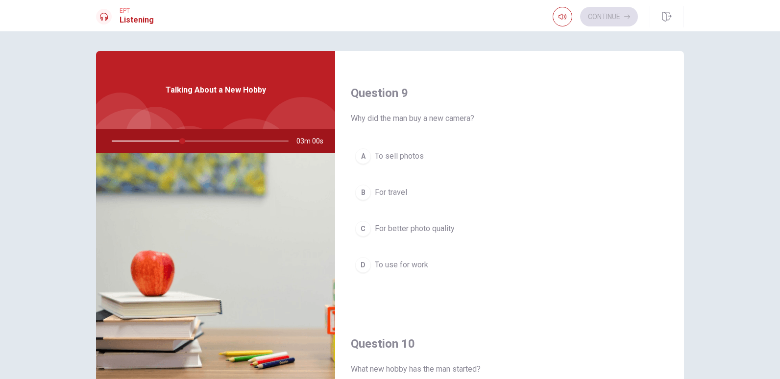
scroll to position [739, 0]
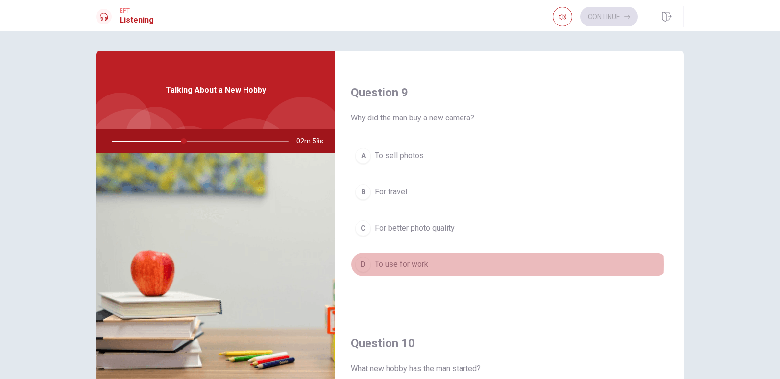
click at [447, 265] on button "D To use for work" at bounding box center [510, 264] width 318 height 25
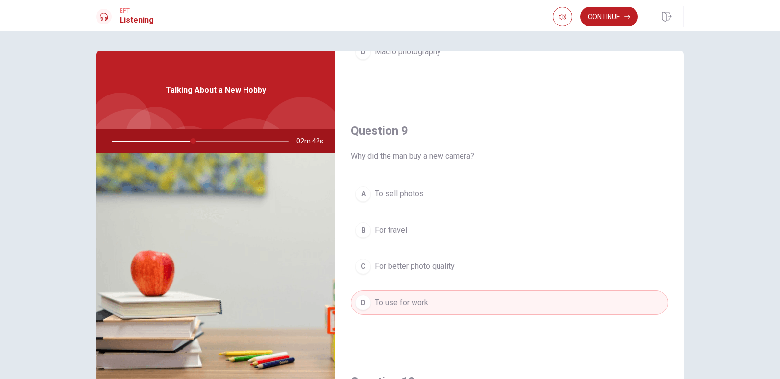
scroll to position [712, 0]
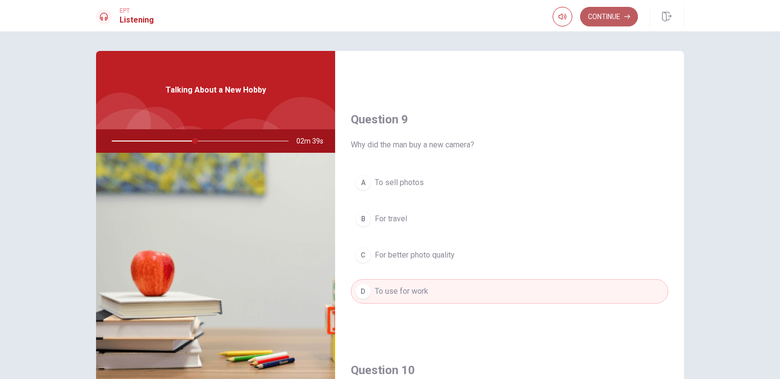
click at [593, 15] on button "Continue" at bounding box center [609, 17] width 58 height 20
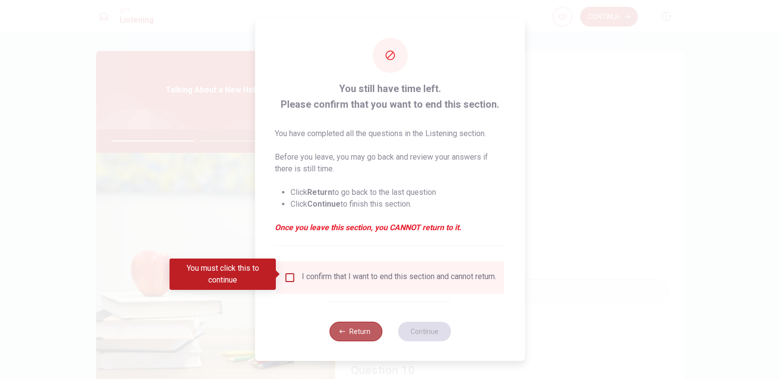
click at [356, 342] on button "Return" at bounding box center [355, 332] width 53 height 20
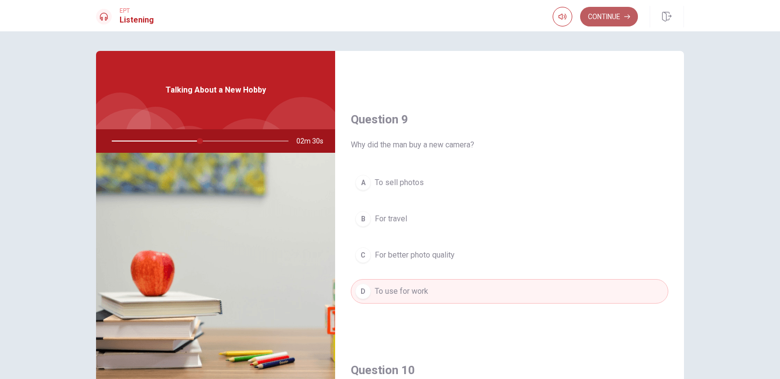
click at [611, 18] on button "Continue" at bounding box center [609, 17] width 58 height 20
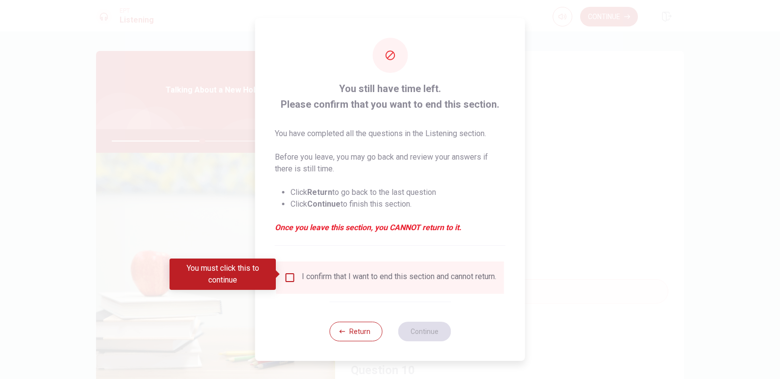
drag, startPoint x: 291, startPoint y: 270, endPoint x: 286, endPoint y: 279, distance: 10.8
click at [286, 279] on input "You must click this to continue" at bounding box center [290, 278] width 12 height 12
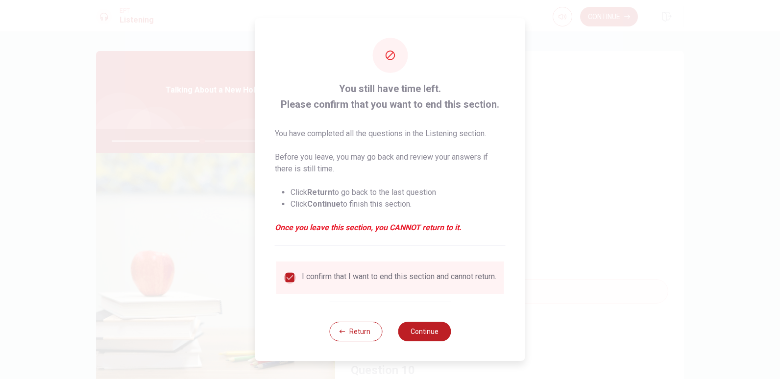
click at [286, 279] on input "checkbox" at bounding box center [290, 278] width 12 height 12
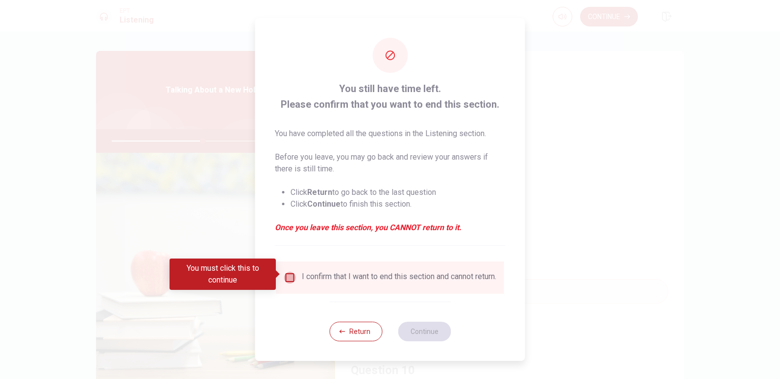
click at [286, 279] on input "You must click this to continue" at bounding box center [290, 278] width 12 height 12
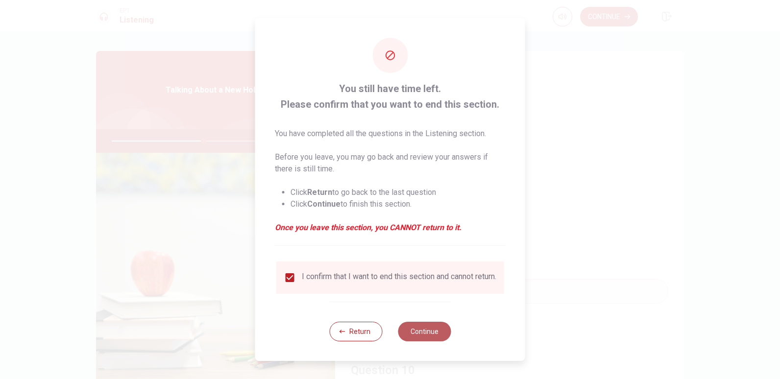
click at [417, 341] on button "Continue" at bounding box center [424, 332] width 53 height 20
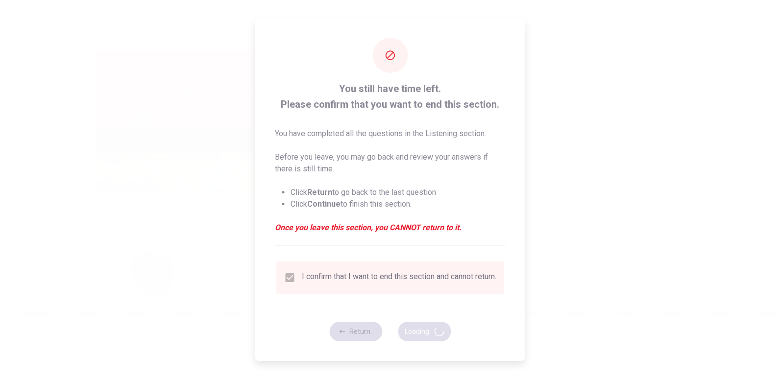
type input "53"
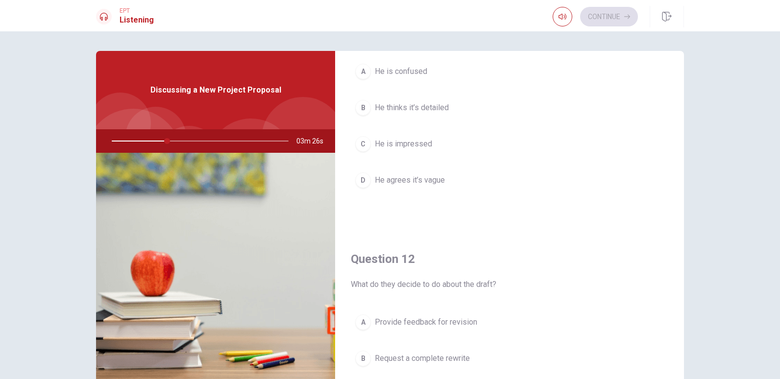
scroll to position [70, 0]
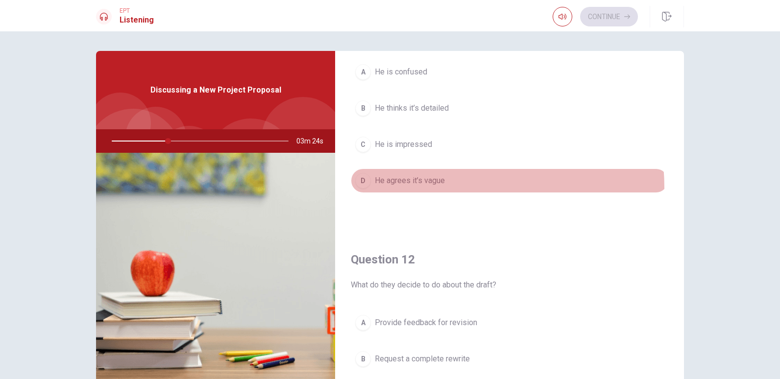
click at [420, 188] on button "D He agrees it’s vague" at bounding box center [510, 181] width 318 height 25
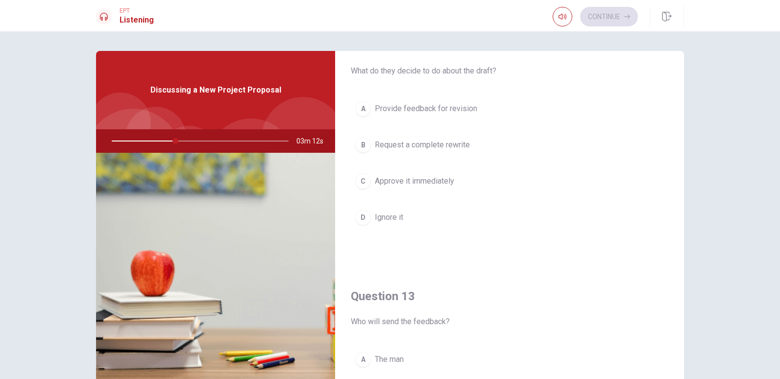
scroll to position [282, 0]
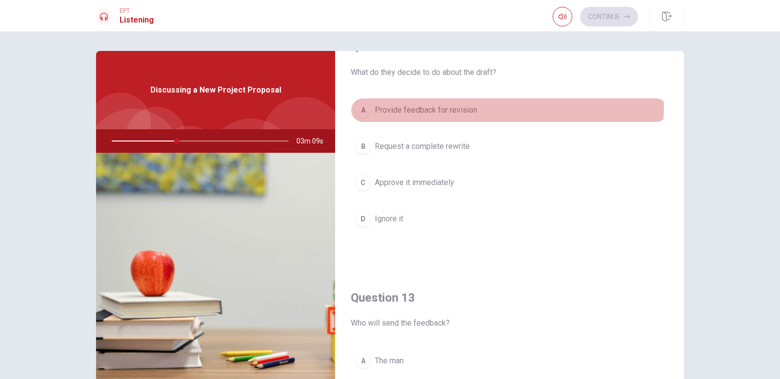
click at [442, 107] on span "Provide feedback for revision" at bounding box center [426, 110] width 102 height 12
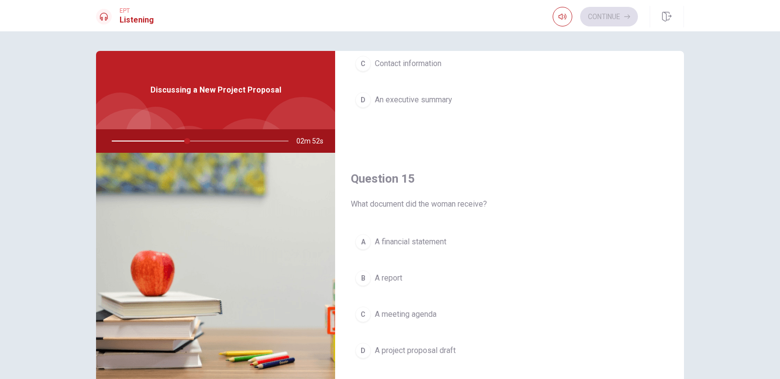
scroll to position [914, 0]
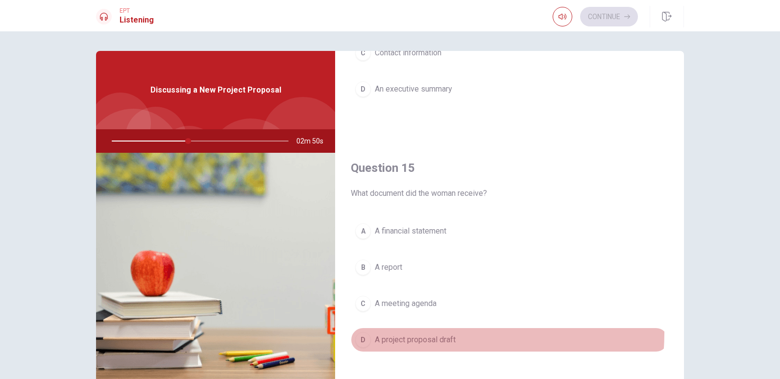
click at [426, 333] on button "D A project proposal draft" at bounding box center [510, 340] width 318 height 25
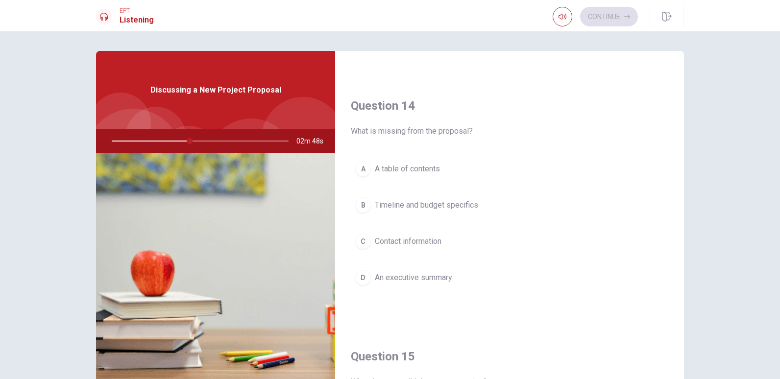
scroll to position [717, 0]
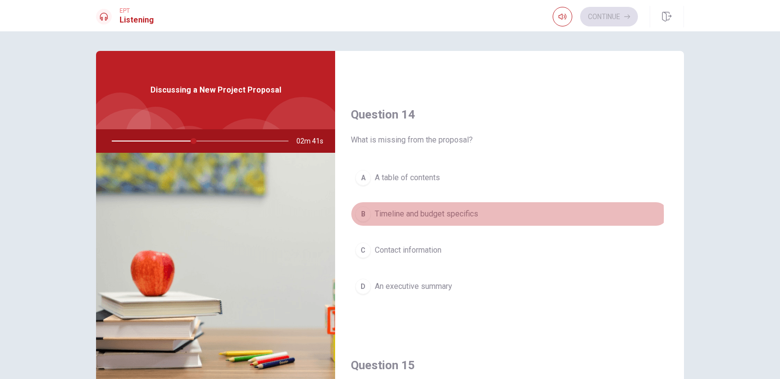
click at [399, 215] on span "Timeline and budget specifics" at bounding box center [426, 214] width 103 height 12
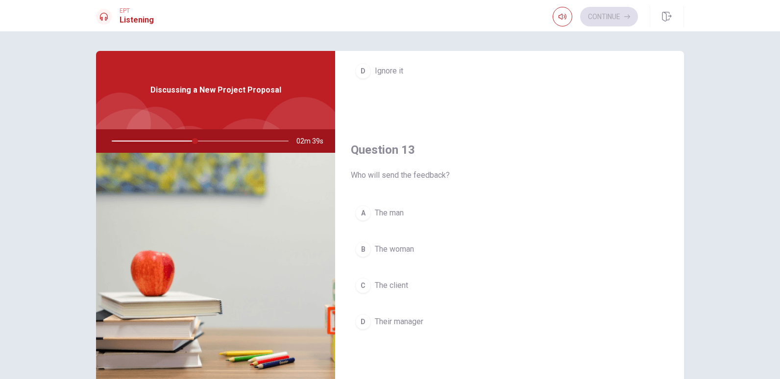
scroll to position [431, 0]
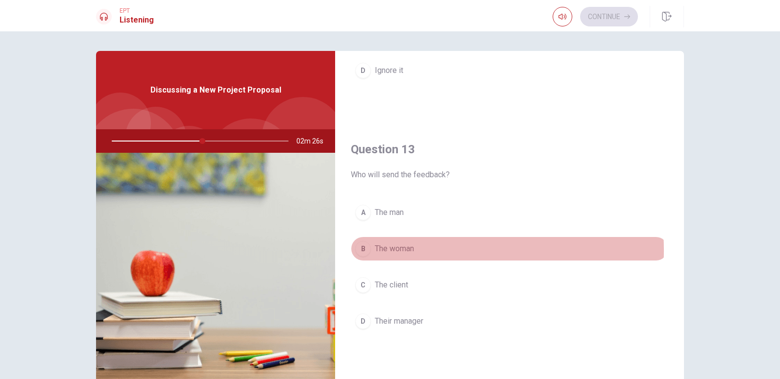
click at [412, 251] on span "The woman" at bounding box center [394, 249] width 39 height 12
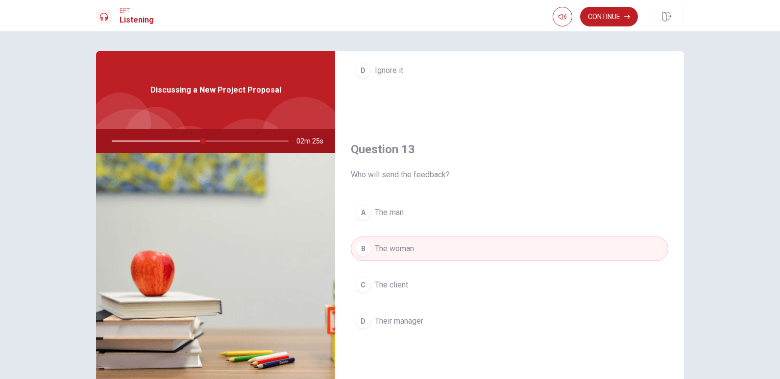
scroll to position [0, 0]
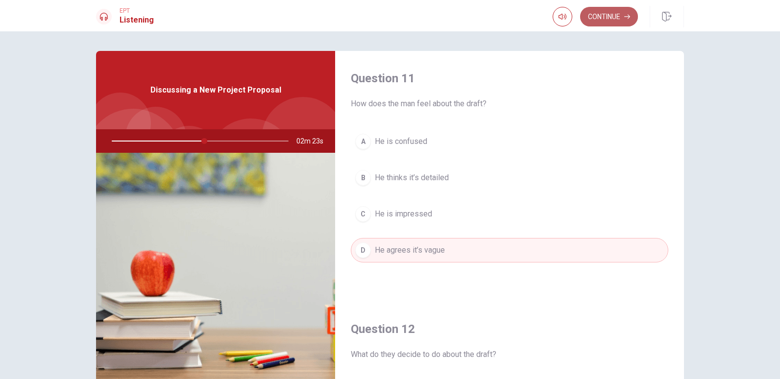
click at [604, 18] on button "Continue" at bounding box center [609, 17] width 58 height 20
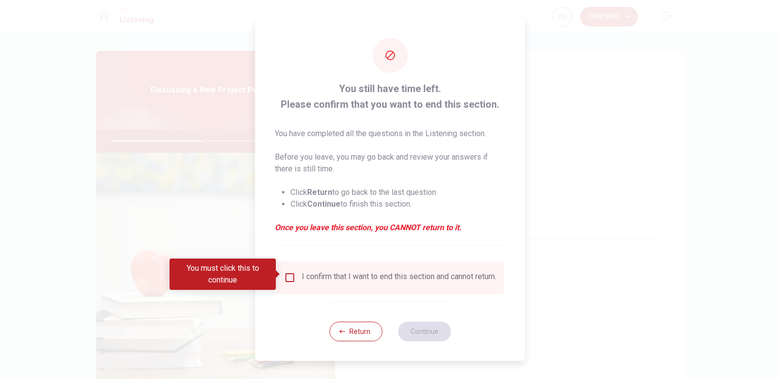
click at [373, 268] on div "I confirm that I want to end this section and cannot return." at bounding box center [391, 278] width 228 height 32
click at [379, 284] on div "I confirm that I want to end this section and cannot return." at bounding box center [399, 278] width 195 height 12
click at [289, 274] on input "You must click this to continue" at bounding box center [290, 278] width 12 height 12
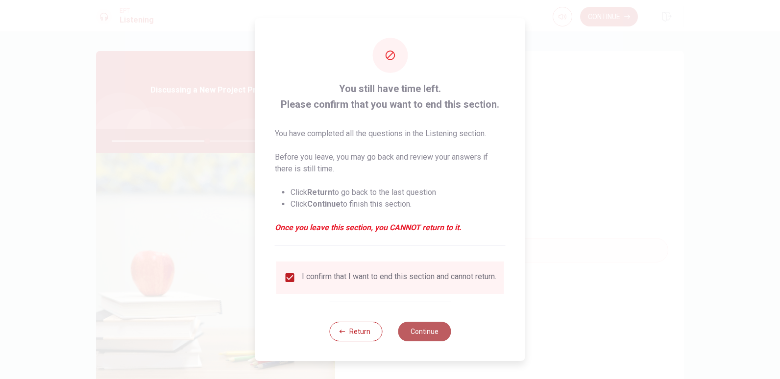
click at [417, 337] on button "Continue" at bounding box center [424, 332] width 53 height 20
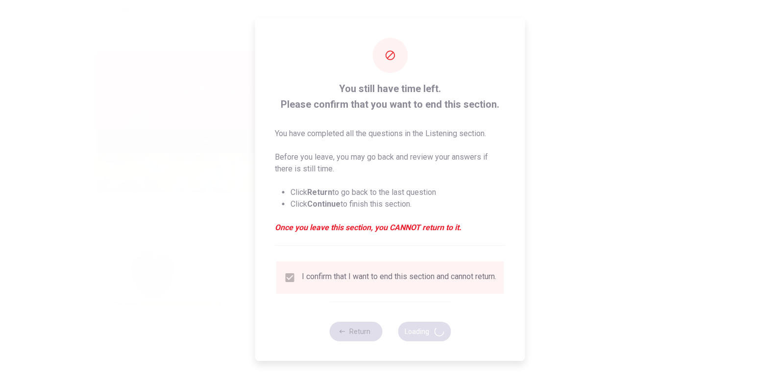
type input "55"
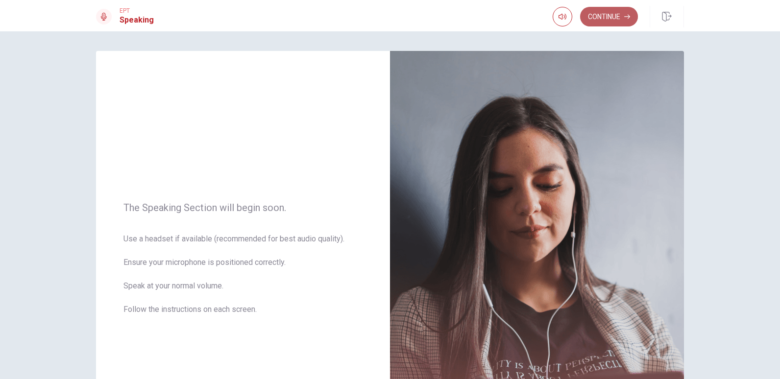
click at [601, 21] on button "Continue" at bounding box center [609, 17] width 58 height 20
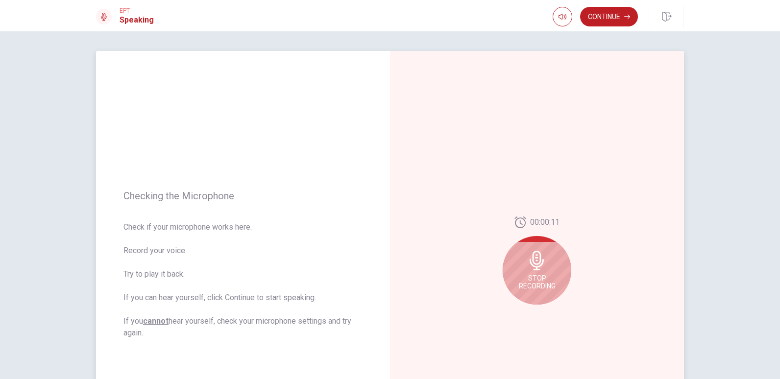
click at [532, 261] on icon at bounding box center [537, 261] width 14 height 20
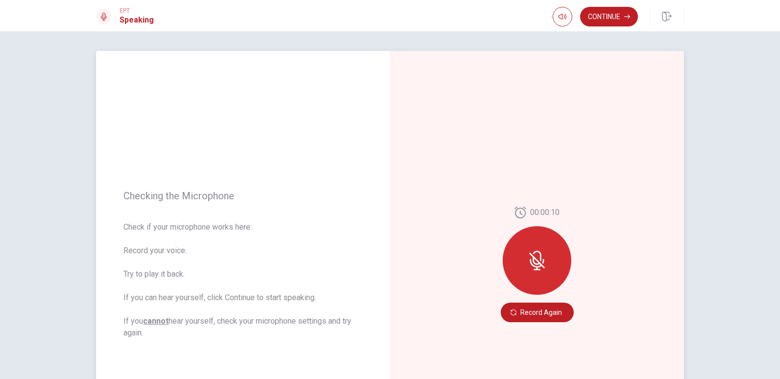
click at [533, 261] on icon at bounding box center [537, 260] width 8 height 9
click at [533, 307] on button "Record Again" at bounding box center [537, 313] width 73 height 20
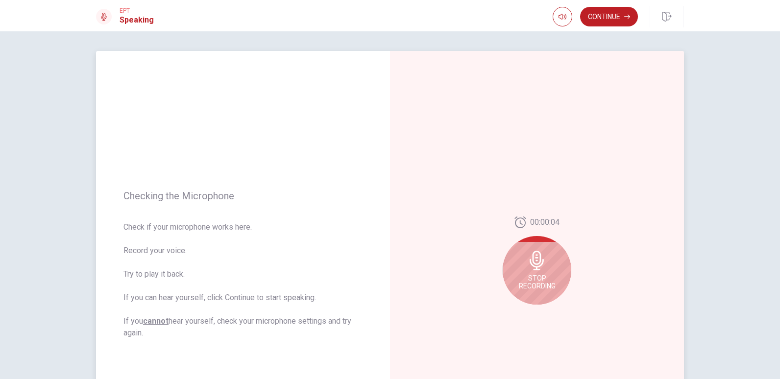
click at [541, 274] on div "Stop Recording" at bounding box center [537, 270] width 69 height 69
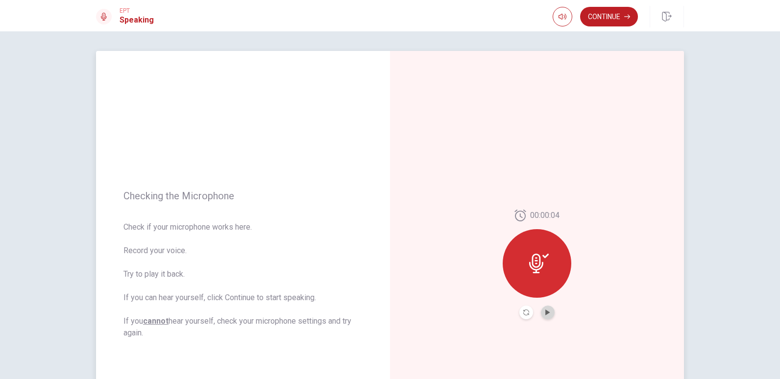
click at [543, 317] on button "Play Audio" at bounding box center [548, 313] width 14 height 14
click at [607, 18] on button "Continue" at bounding box center [609, 17] width 58 height 20
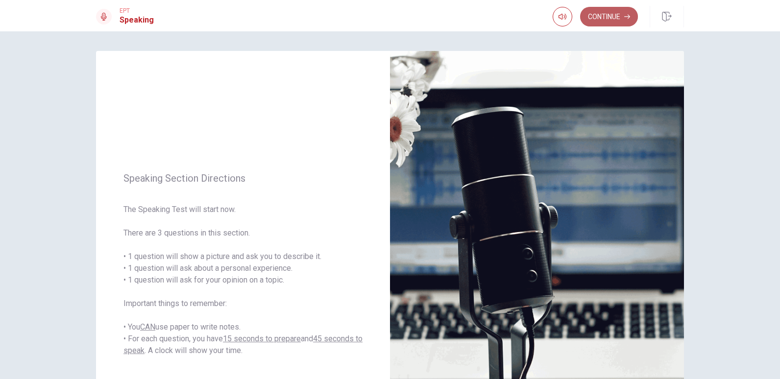
click at [604, 21] on button "Continue" at bounding box center [609, 17] width 58 height 20
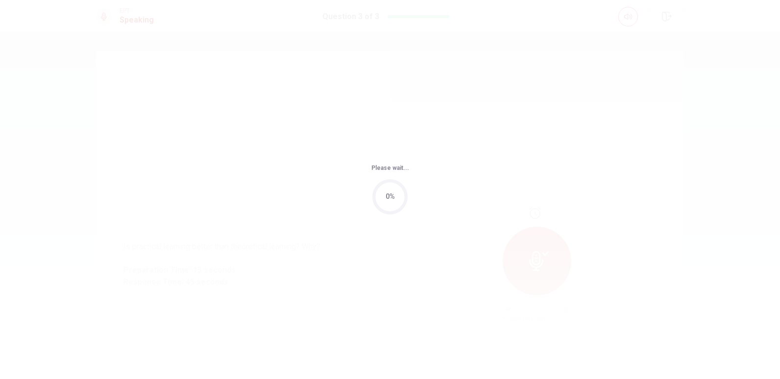
click at [518, 246] on div "Please wait... 0%" at bounding box center [390, 189] width 780 height 379
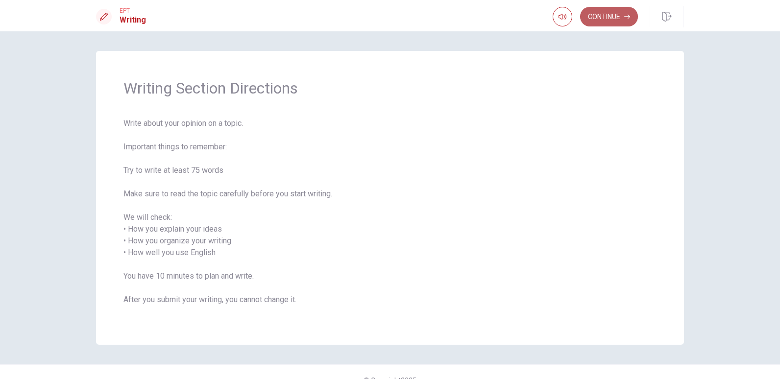
click at [602, 13] on button "Continue" at bounding box center [609, 17] width 58 height 20
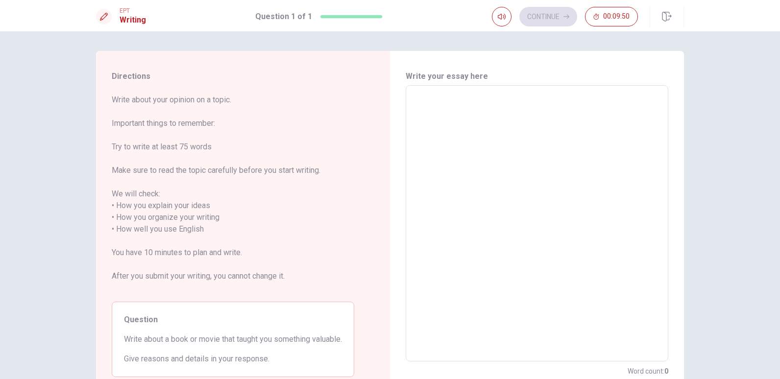
click at [424, 191] on textarea at bounding box center [537, 224] width 249 height 260
type textarea "SA"
type textarea "x"
type textarea "SAui"
type textarea "x"
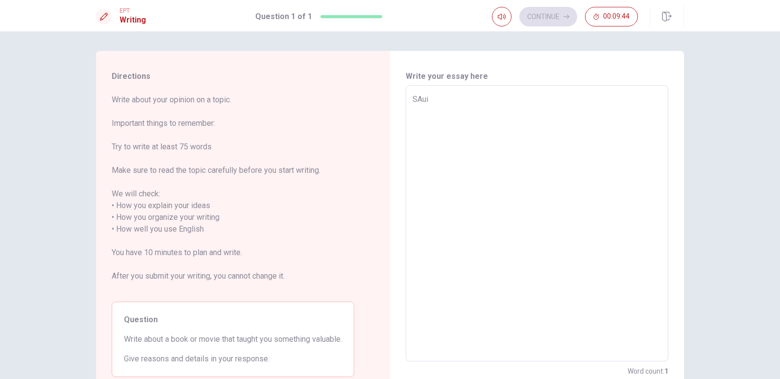
type textarea "SAu"
type textarea "x"
type textarea "SA"
type textarea "x"
type textarea "S"
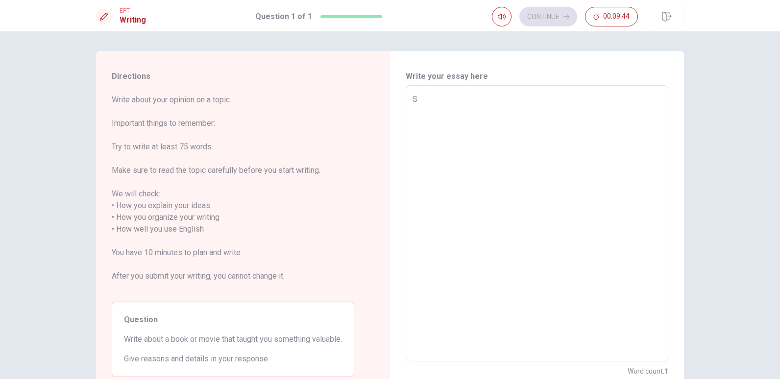
type textarea "x"
type textarea "So"
type textarea "x"
type textarea "So"
type textarea "x"
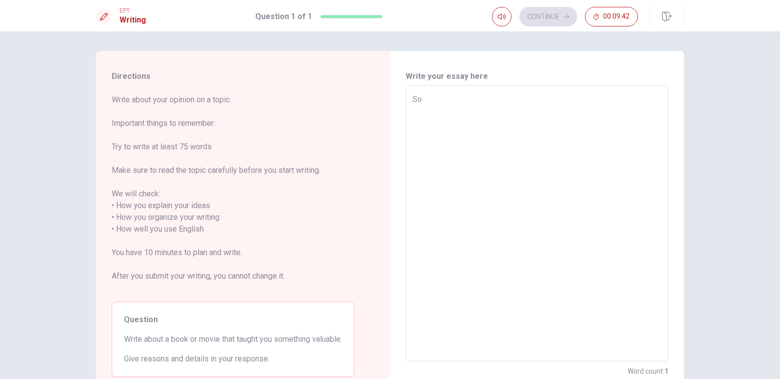
type textarea "So t"
type textarea "x"
type textarea "So te"
type textarea "x"
type textarea "So teh"
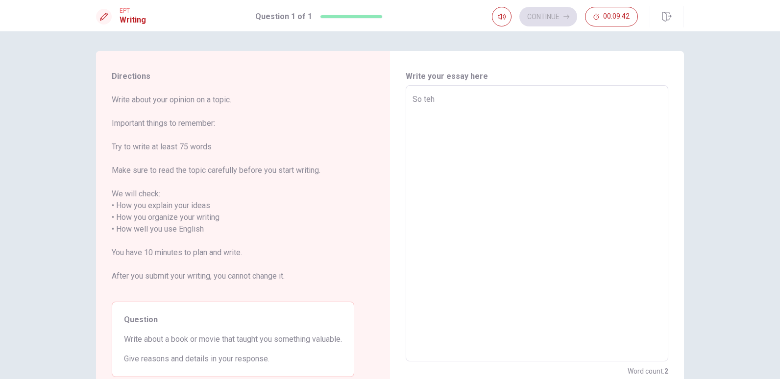
type textarea "x"
type textarea "So teht"
type textarea "x"
type textarea "So teh"
type textarea "x"
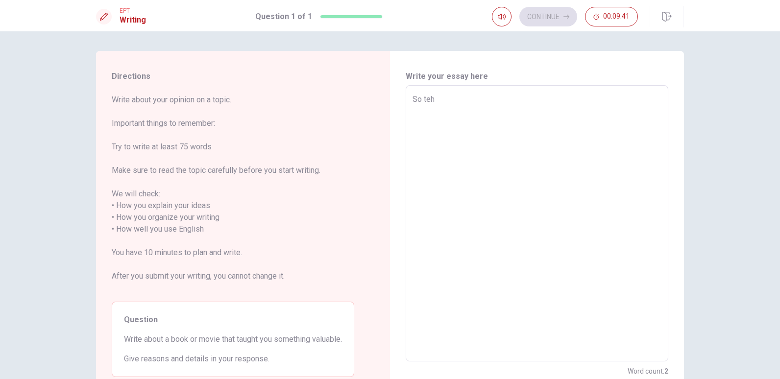
type textarea "So te"
type textarea "x"
type textarea "So t"
type textarea "x"
type textarea "So th"
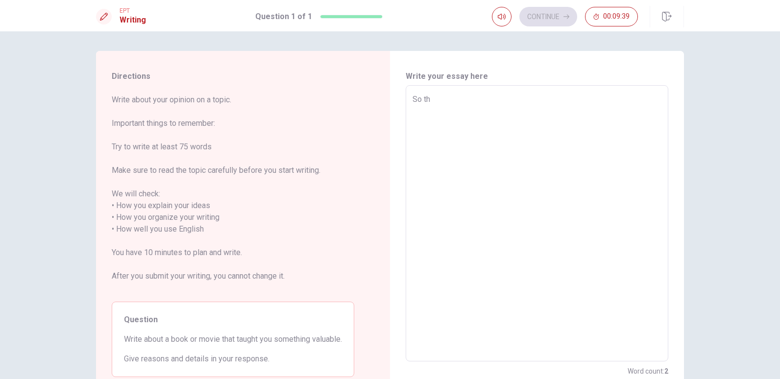
type textarea "x"
type textarea "So the"
type textarea "x"
type textarea "So ther"
type textarea "x"
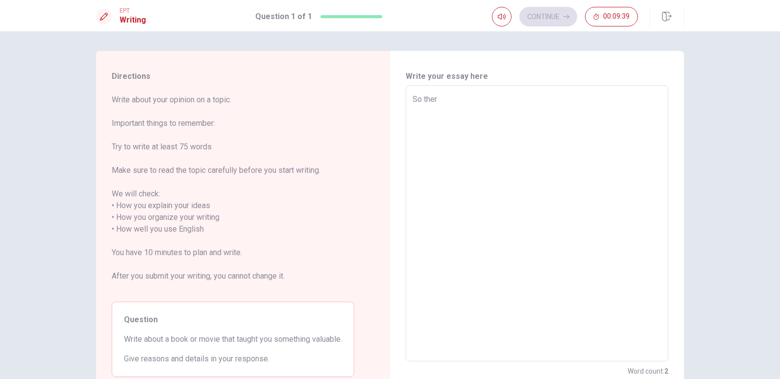
type textarea "So there"
type textarea "x"
type textarea "So there"
type textarea "x"
type textarea "So there i"
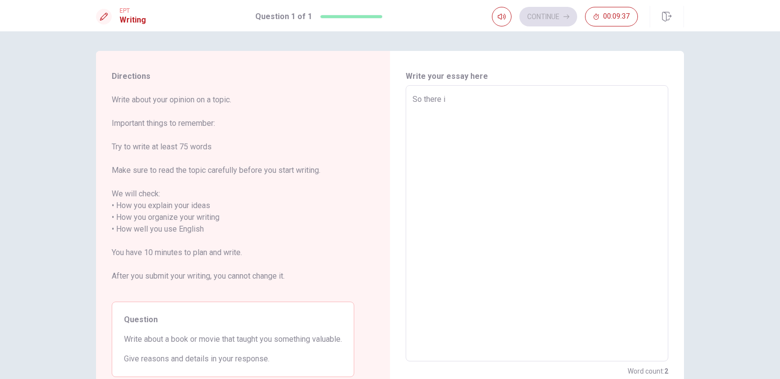
type textarea "x"
type textarea "So there is"
type textarea "x"
type textarea "So there is"
type textarea "x"
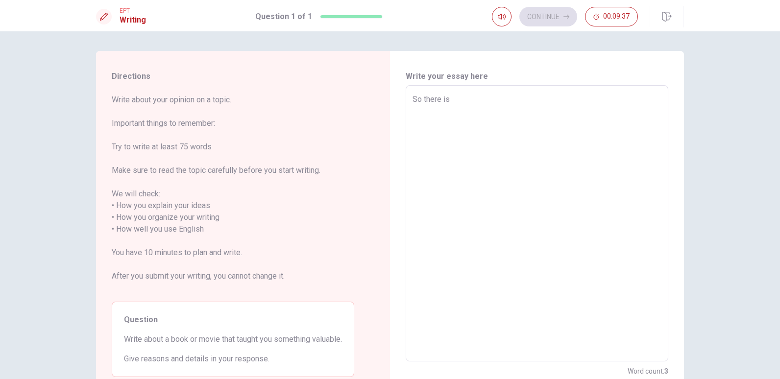
type textarea "So there is a"
type textarea "x"
type textarea "So there is a"
type textarea "x"
type textarea "So there is a m"
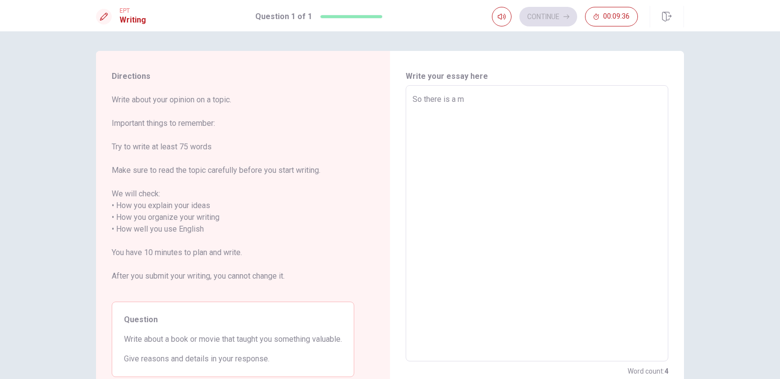
type textarea "x"
type textarea "So there is a mo"
type textarea "x"
type textarea "So there is a mov"
type textarea "x"
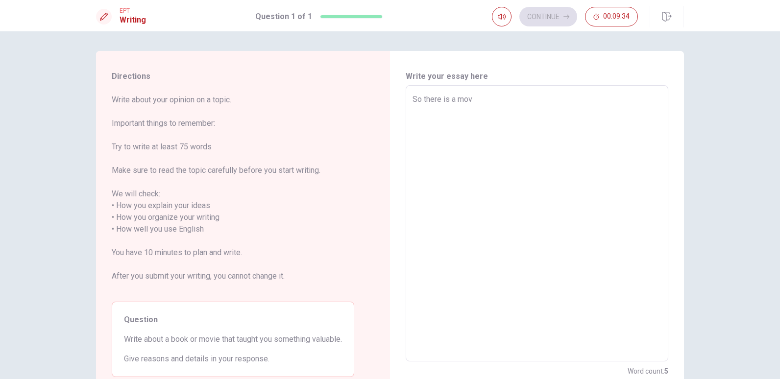
type textarea "So there is a movi"
type textarea "x"
type textarea "So there is a movie"
type textarea "x"
type textarea "So there is a movie"
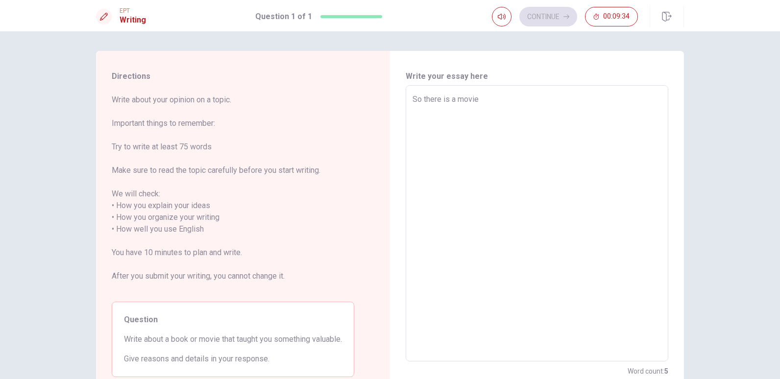
type textarea "x"
type textarea "So there is a movie i"
type textarea "x"
type textarea "So there is a movie i"
type textarea "x"
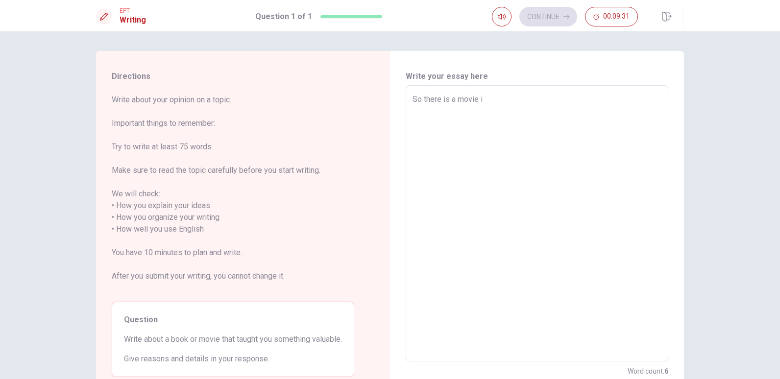
type textarea "So there is a movie i s"
type textarea "x"
type textarea "So there is a movie i se"
type textarea "x"
type textarea "So there is a movie i see"
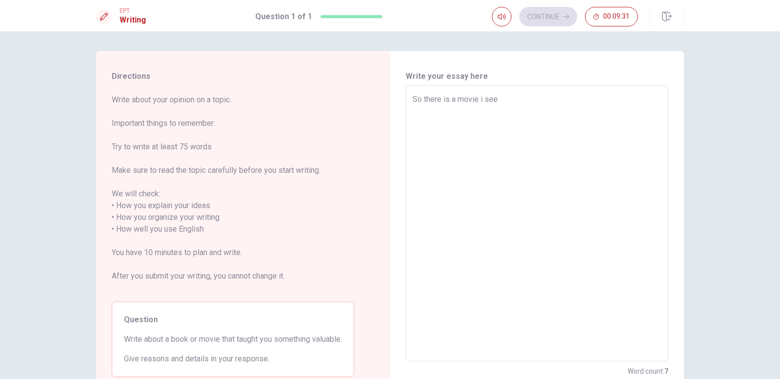
type textarea "x"
type textarea "So there is a movie i see"
type textarea "x"
type textarea "So there is a movie i see i"
type textarea "x"
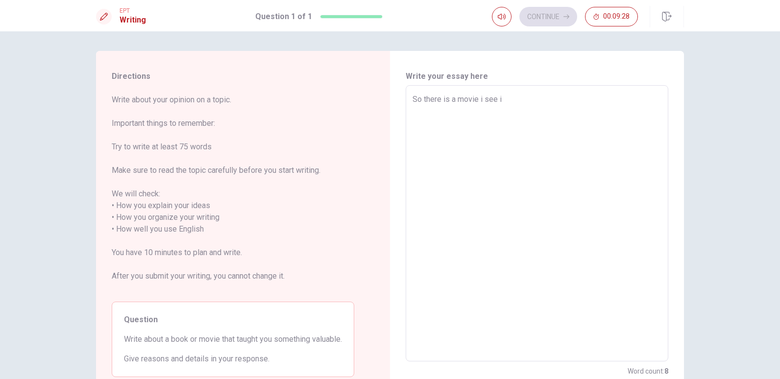
type textarea "So there is a movie i see in"
type textarea "x"
type textarea "So there is a movie i see in"
type textarea "x"
type textarea "So there is a movie i see in m"
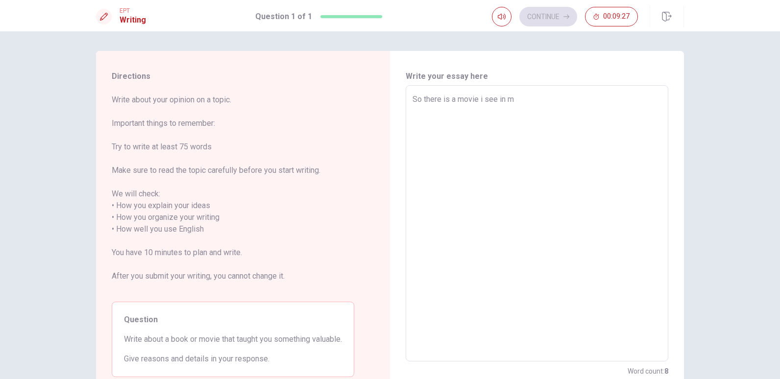
type textarea "x"
type textarea "So there is a movie i see in my"
type textarea "x"
type textarea "So there is a movie i see in my"
type textarea "x"
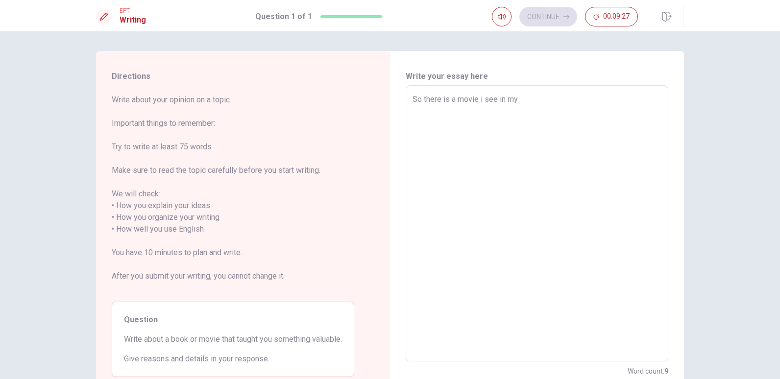
type textarea "So there is a movie i see in my t"
type textarea "x"
type textarea "So there is a movie i see in my tv"
type textarea "x"
type textarea "So there is a movie i see in my tv"
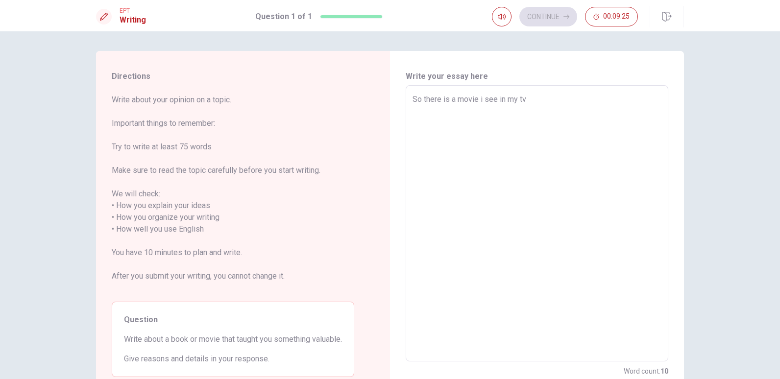
type textarea "x"
type textarea "So there is a movie i see in my tv t"
type textarea "x"
type textarea "So there is a movie i see in my tv th"
type textarea "x"
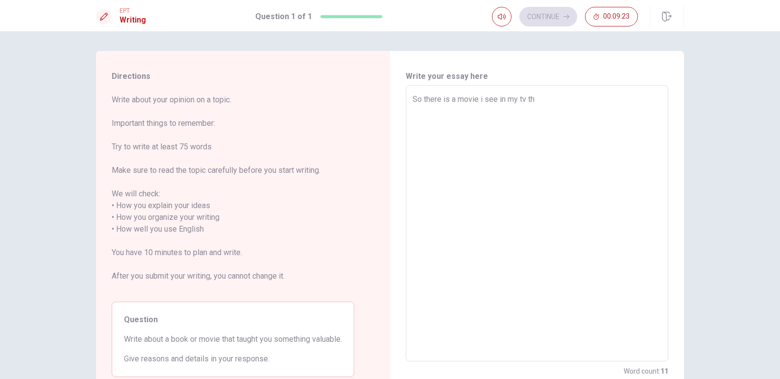
type textarea "So there is a movie i see in my tv the"
type textarea "x"
type textarea "So there is a movie i see in my tv the"
type textarea "x"
type textarea "So there is a movie i see in my tv the n"
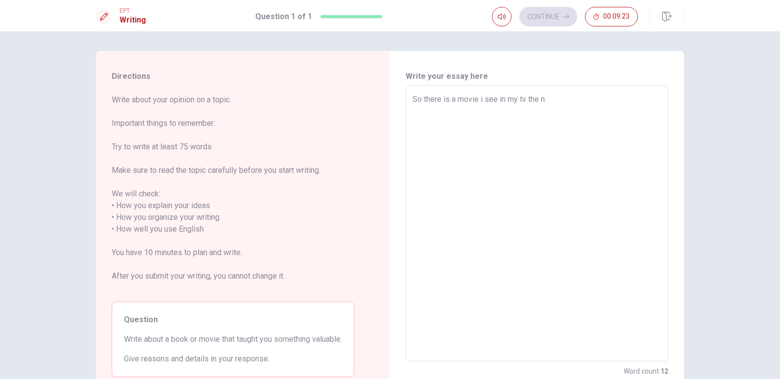
type textarea "x"
type textarea "So there is a movie i see in my tv the na"
type textarea "x"
type textarea "So there is a movie i see in my tv the nam"
type textarea "x"
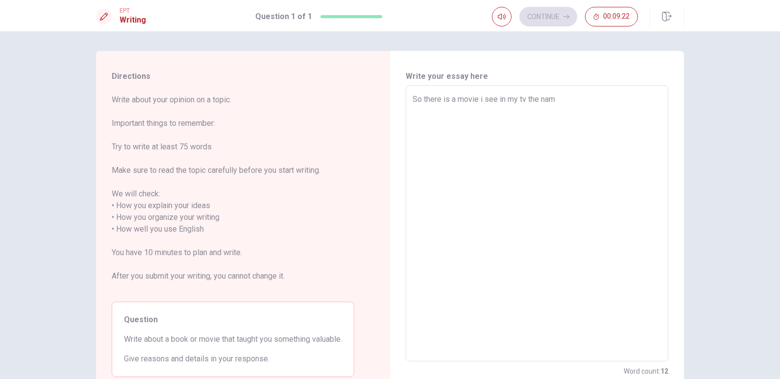
type textarea "So there is a movie i see in my tv the name"
type textarea "x"
type textarea "So there is a movie i see in my tv the name"
type textarea "x"
type textarea "So there is a movie i see in my tv the name m"
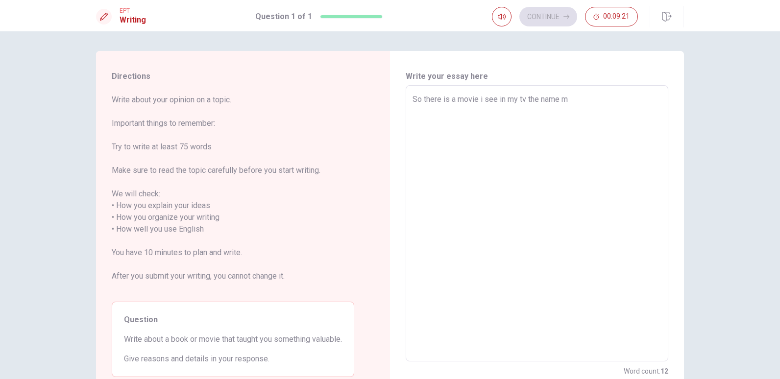
type textarea "x"
type textarea "So there is a movie i see in my tv the name mo"
type textarea "x"
type textarea "So there is a movie i see in my tv the name mov"
type textarea "x"
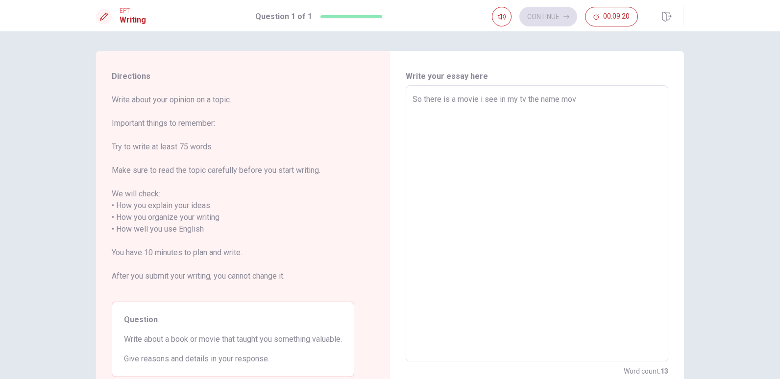
type textarea "So there is a movie i see in my tv the name [PERSON_NAME]"
type textarea "x"
type textarea "So there is a movie i see in my tv the name movie"
type textarea "x"
type textarea "So there is a movie i see in my tv the name movie"
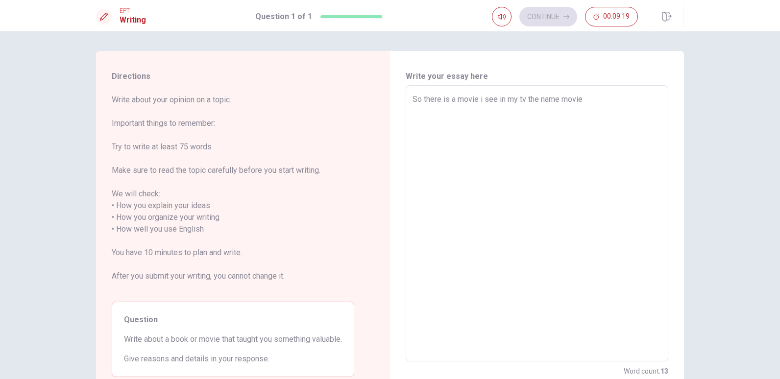
type textarea "x"
type textarea "So there is a movie i see in my tv the name movie o"
type textarea "x"
type textarea "So there is a movie i see in my tv the name movie"
type textarea "x"
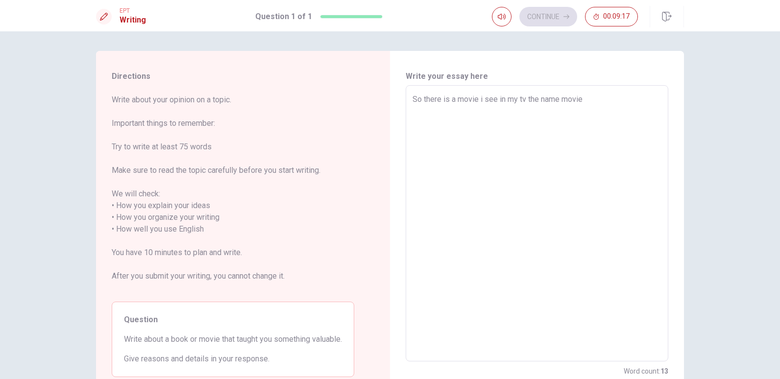
type textarea "So there is a movie i see in my tv the name movie p"
type textarea "x"
type textarea "So there is a movie i see in my tv the name movie pa"
type textarea "x"
type textarea "So there is a movie i see in my tv the name movie pan"
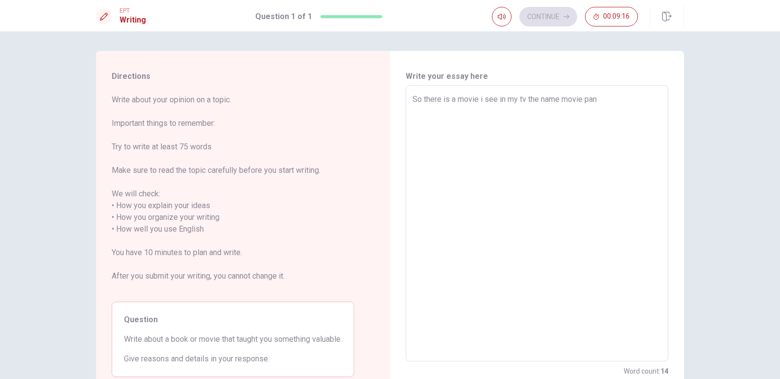
type textarea "x"
type textarea "So there is a movie i see in my tv the name movie panj"
type textarea "x"
type textarea "So there is a movie i see in my tv the name movie panja"
type textarea "x"
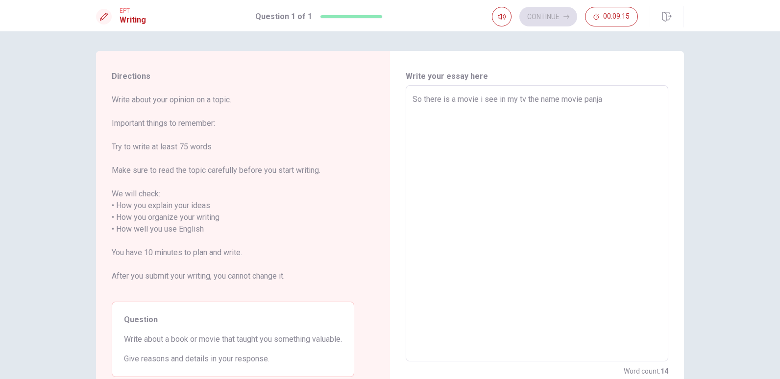
type textarea "So there is a movie i see in my tv the name movie panjab"
type textarea "x"
type textarea "So there is a movie i see in my tv the name movie panjab"
type textarea "x"
type textarea "So there is a movie i see in my tv the name movie panjab 9"
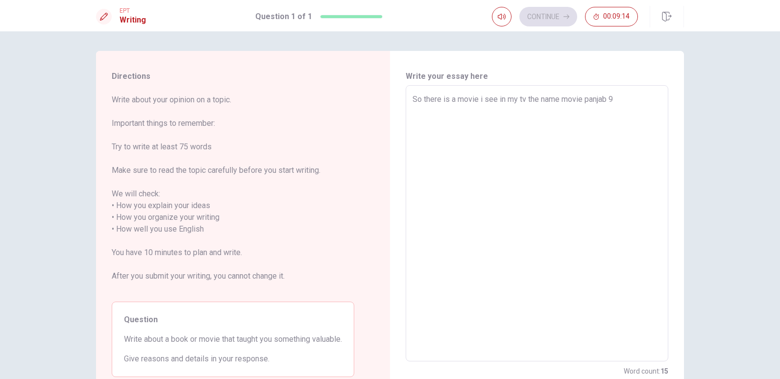
type textarea "x"
type textarea "So there is a movie i see in my tv the name movie panjab 95"
type textarea "x"
type textarea "So there is a movie i see in my tv the name movie panjab 95"
type textarea "x"
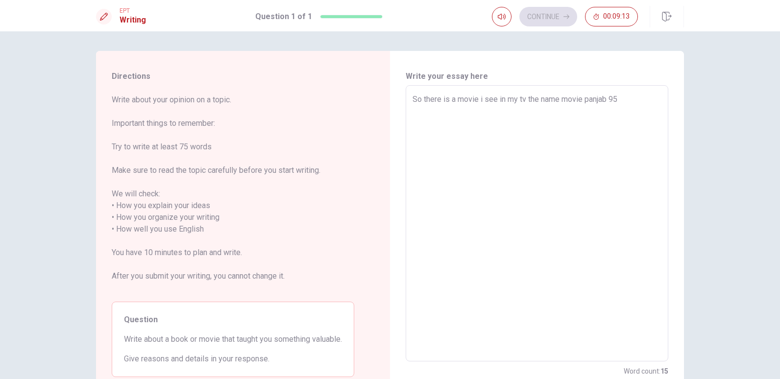
type textarea "So there is a movie i see in my tv the name movie panjab 95 b"
type textarea "x"
type textarea "So there is a movie i see in my tv the name movie panjab 95"
type textarea "x"
type textarea "So there is a movie i see in my tv the name movie panjab 95"
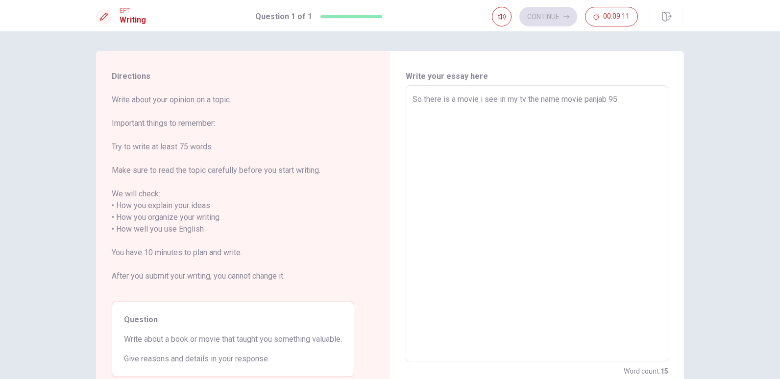
type textarea "x"
type textarea "So there is a movie i see in my tv the name movie panjab 95"
type textarea "x"
type textarea "So there is a movie i see in my tv the name movie panjab 95"
type textarea "x"
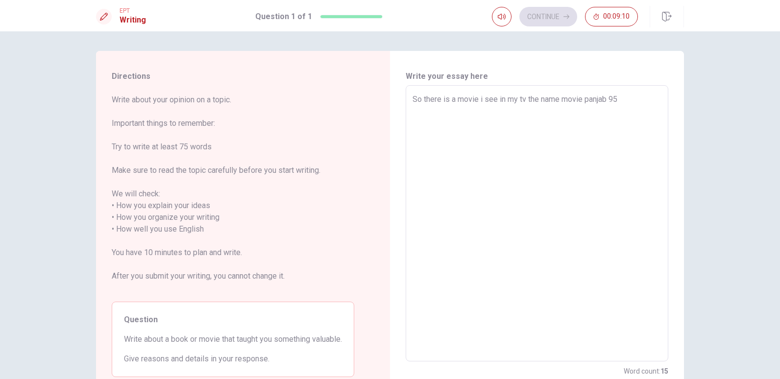
type textarea "So there is a movie i see in my tv the name movie panjab 95."
type textarea "x"
type textarea "So there is a movie i see in my tv the name movie panjab 95."
type textarea "x"
type textarea "So there is a movie i see in my tv the name movie panjab 95. g"
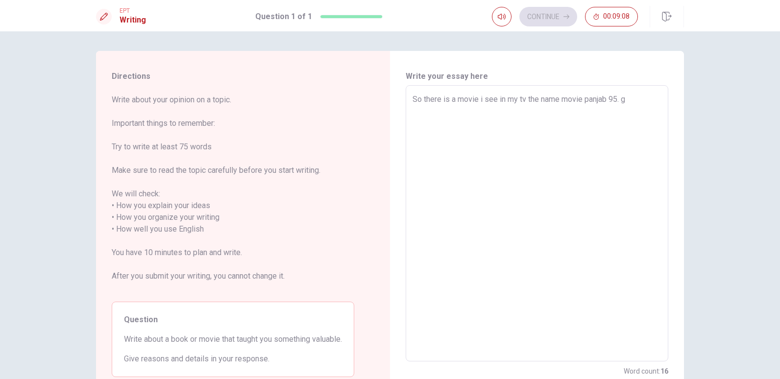
type textarea "x"
type textarea "So there is a movie i see in my tv the name movie panjab 95."
type textarea "x"
type textarea "So there is a movie i see in my tv the name movie panjab 95."
type textarea "x"
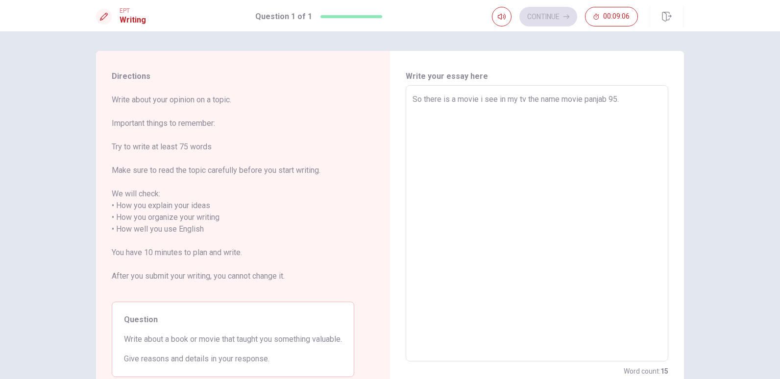
type textarea "So there is a movie i see in my tv the name movie panjab 95"
type textarea "x"
type textarea "So there is a movie i see in my tv the name movie panjab 9"
type textarea "x"
type textarea "So there is a movie i see in my tv the name movie panjab"
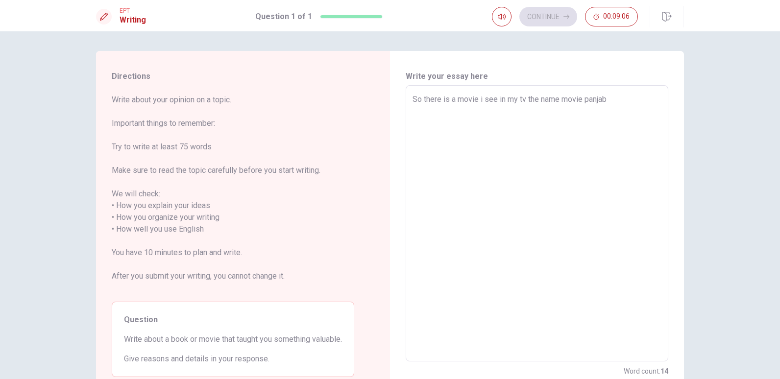
type textarea "x"
type textarea "So there is a movie i see in my tv the name movie panjab"
type textarea "x"
type textarea "So there is a movie i see in my tv the name movie panja"
type textarea "x"
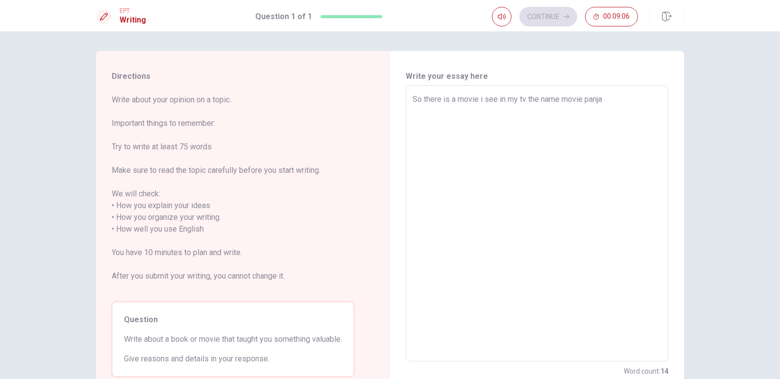
type textarea "So there is a movie i see in my tv the name movie panj"
type textarea "x"
type textarea "So there is a movie i see in my tv the name movie pan"
type textarea "x"
type textarea "So there is a movie i see in my tv the name movie pa"
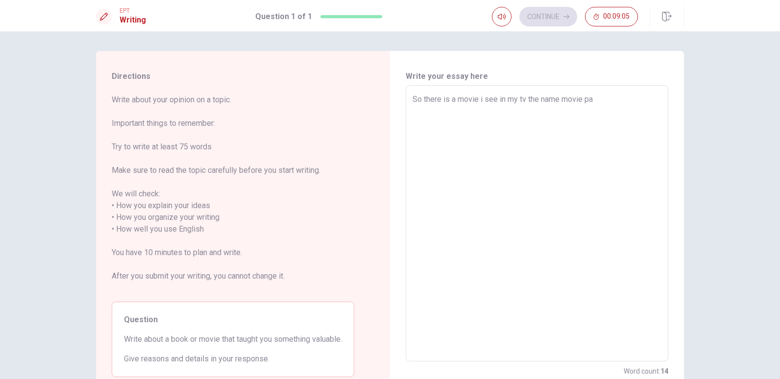
type textarea "x"
type textarea "So there is a movie i see in my tv the name movie p"
type textarea "x"
type textarea "So there is a movie i see in my tv the name movie"
type textarea "x"
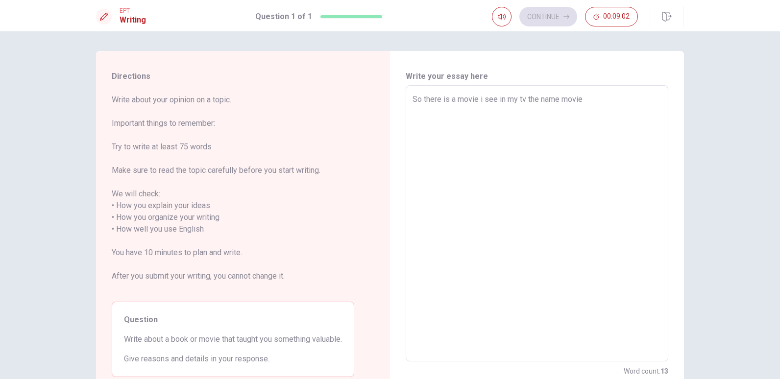
type textarea "So there is a movie i see in my tv the name movie c"
type textarea "x"
type textarea "So there is a movie i see in my tv the name movie ch"
type textarea "x"
type textarea "So there is a movie i see in my tv the name movie c"
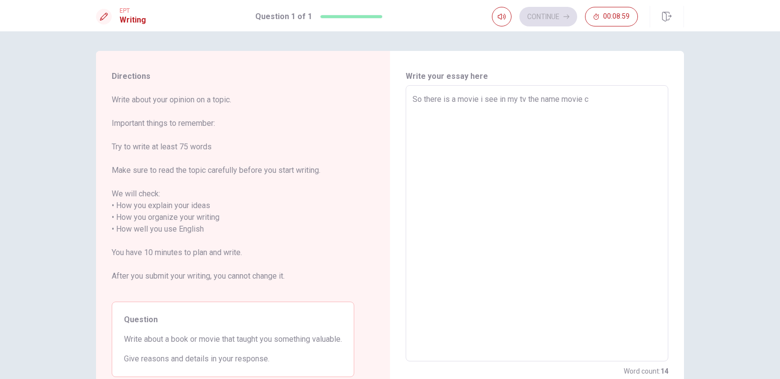
type textarea "x"
type textarea "So there is a movie i see in my tv the name movie"
type textarea "x"
type textarea "So there is a movie i see in my tv the name movie s"
type textarea "x"
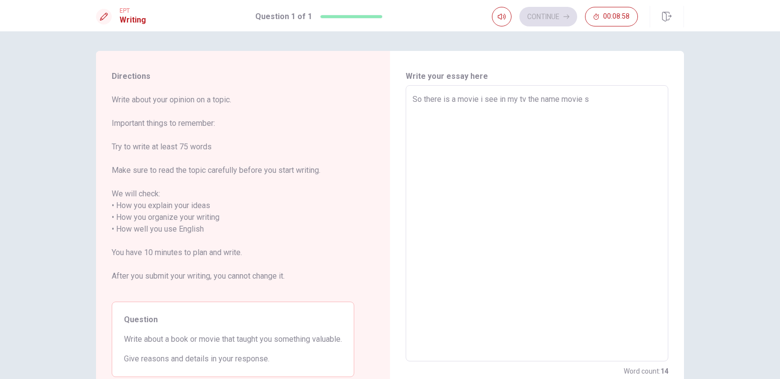
type textarea "So there is a movie i see in my tv the name movie so"
type textarea "x"
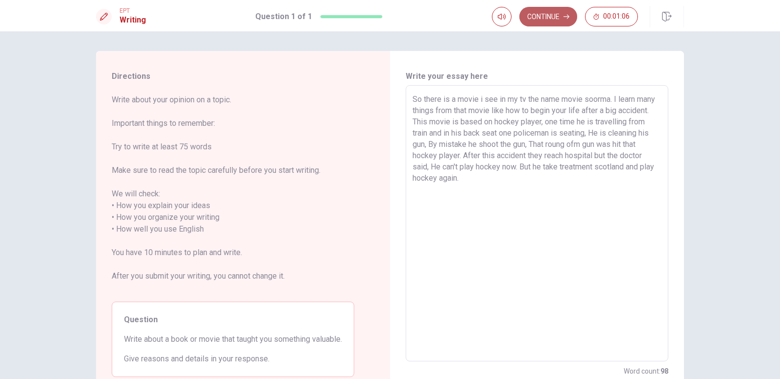
click at [567, 19] on icon "button" at bounding box center [567, 17] width 6 height 4
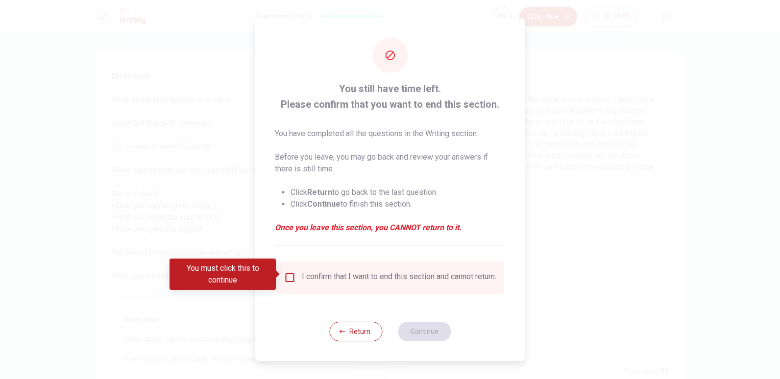
click at [297, 267] on div "I confirm that I want to end this section and cannot return." at bounding box center [391, 278] width 228 height 32
click at [285, 280] on input "You must click this to continue" at bounding box center [290, 278] width 12 height 12
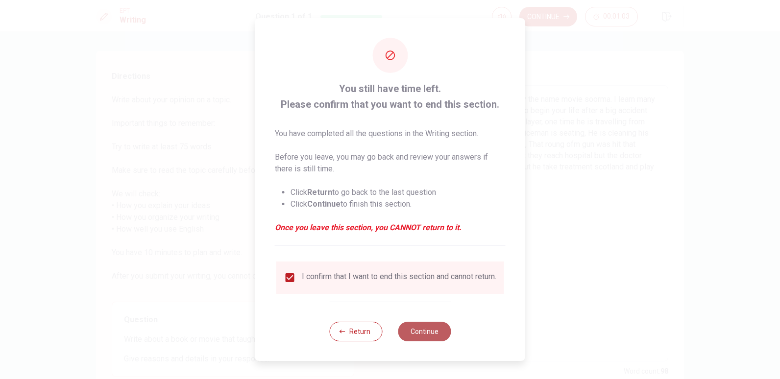
click at [430, 338] on button "Continue" at bounding box center [424, 332] width 53 height 20
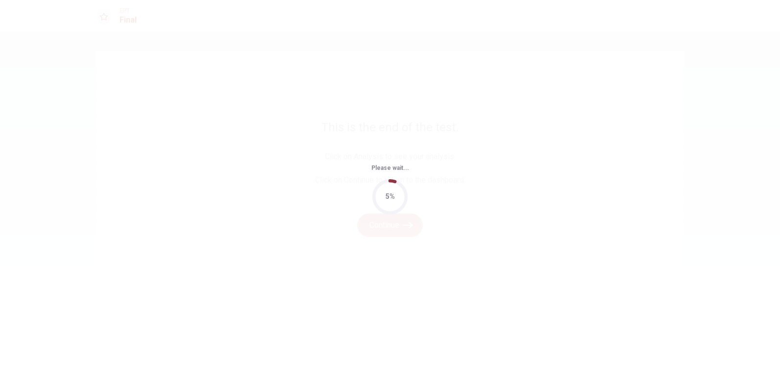
drag, startPoint x: 430, startPoint y: 338, endPoint x: 441, endPoint y: 320, distance: 20.9
click at [441, 320] on div "Please wait... 5%" at bounding box center [390, 189] width 780 height 379
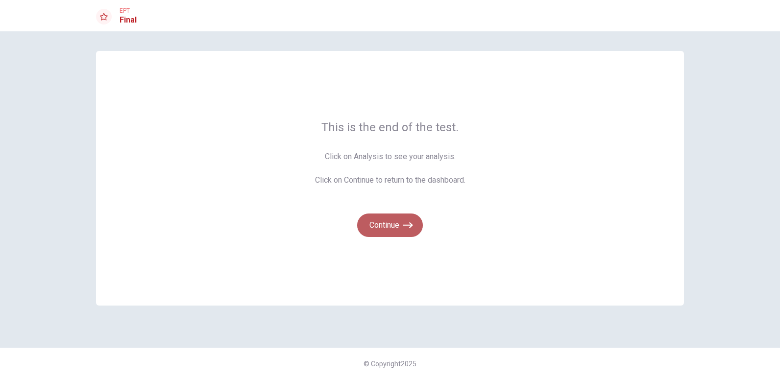
click at [380, 234] on button "Continue" at bounding box center [390, 226] width 66 height 24
